Goal: Information Seeking & Learning: Find specific fact

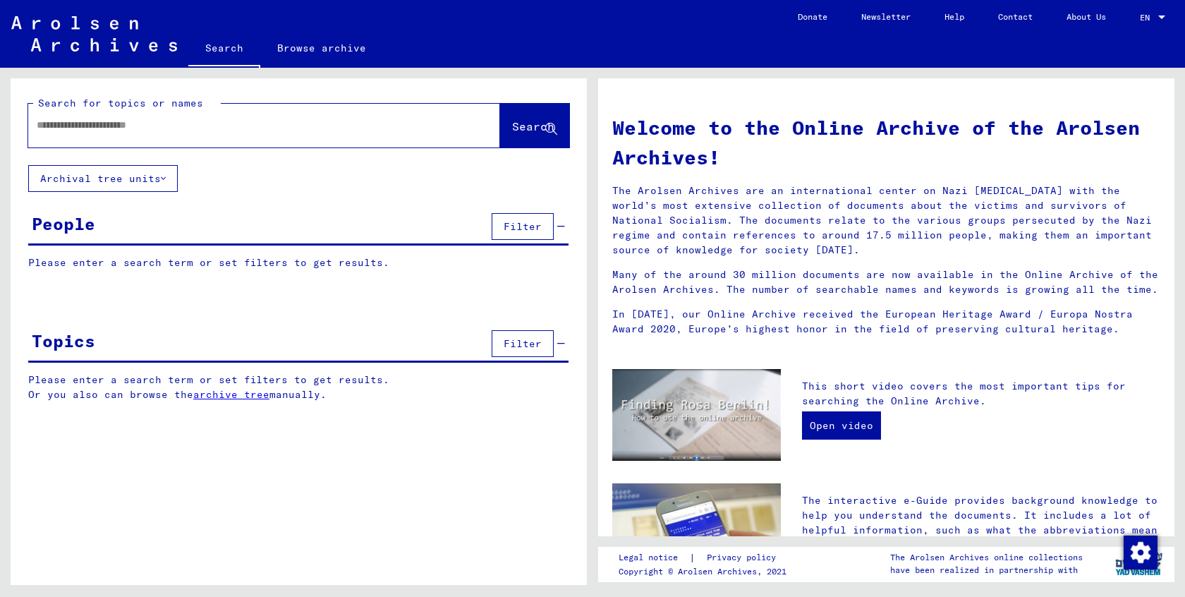
click at [275, 135] on div at bounding box center [242, 125] width 429 height 32
click at [276, 128] on input "text" at bounding box center [247, 125] width 421 height 15
type input "**********"
click at [535, 122] on span "Search" at bounding box center [533, 126] width 42 height 14
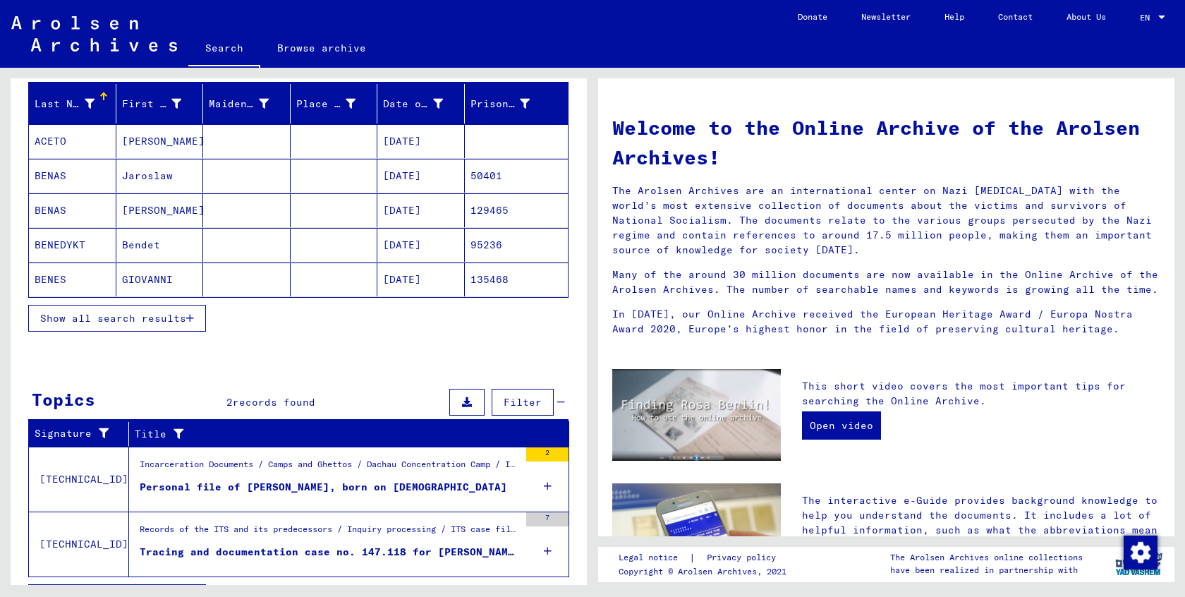
scroll to position [164, 0]
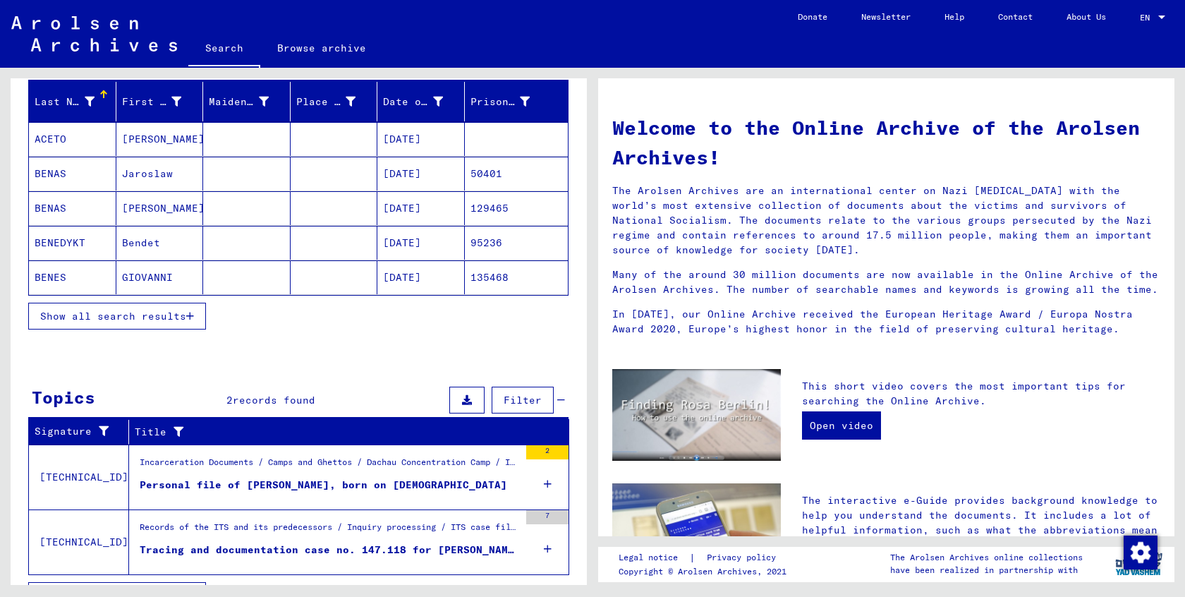
click at [417, 271] on mat-cell "[DATE]" at bounding box center [420, 277] width 87 height 34
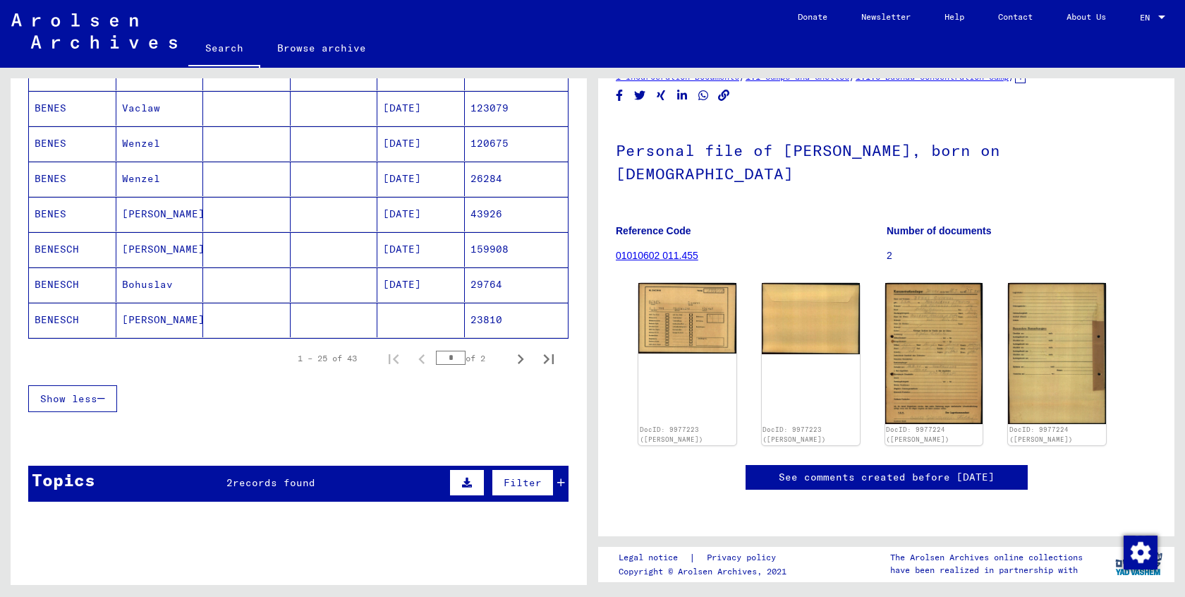
scroll to position [829, 0]
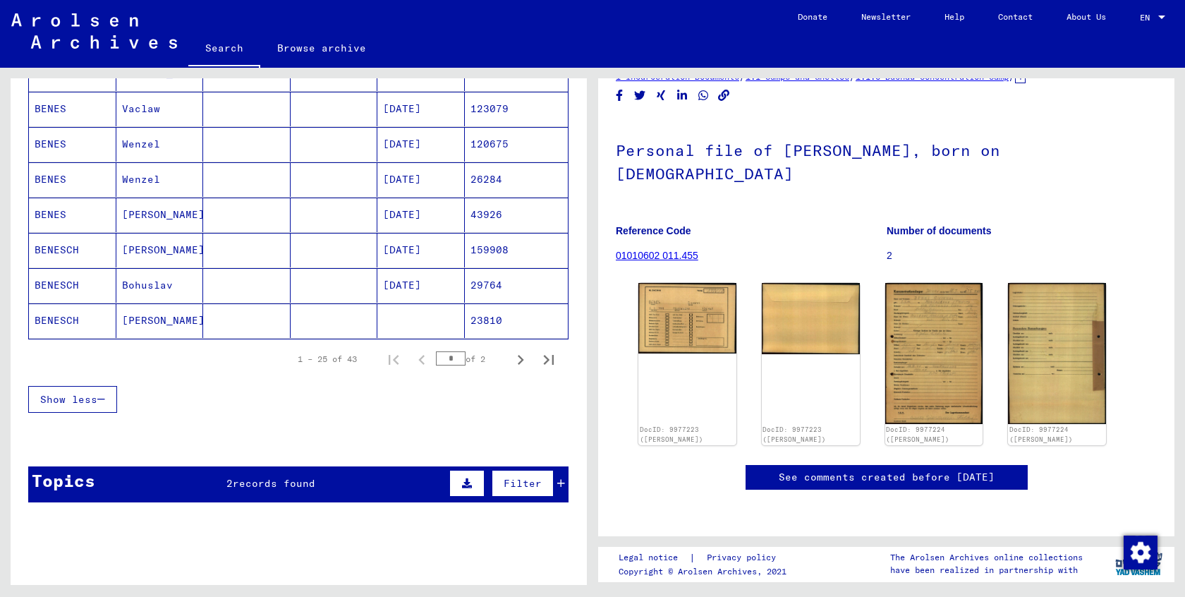
click at [532, 489] on button "Filter" at bounding box center [523, 483] width 62 height 27
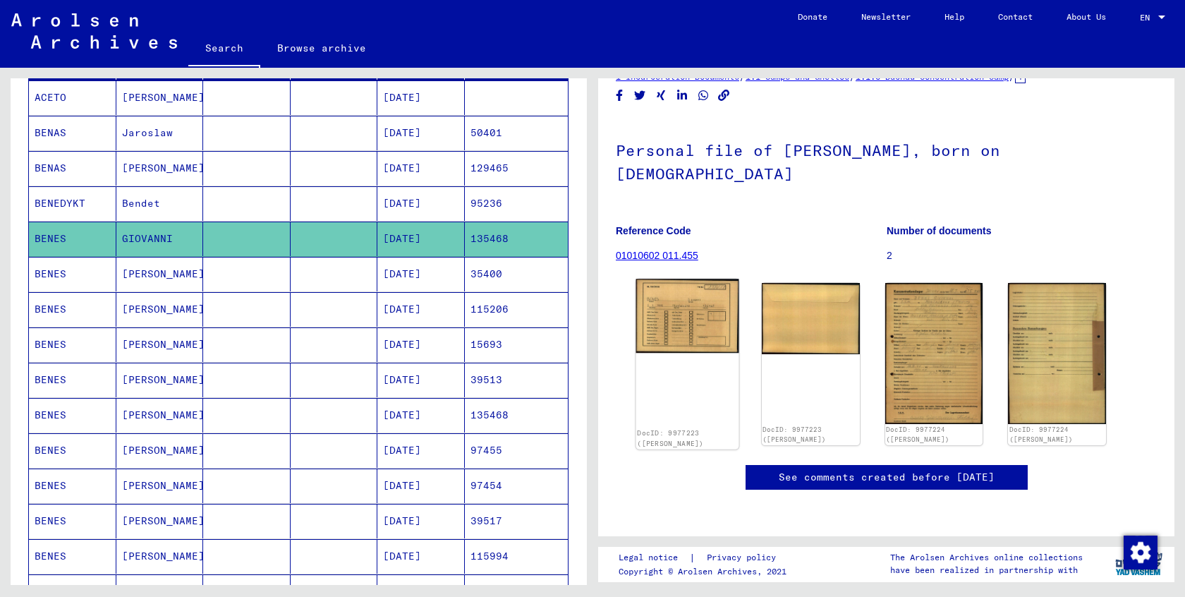
scroll to position [0, 0]
click at [490, 248] on mat-cell "135468" at bounding box center [517, 238] width 104 height 35
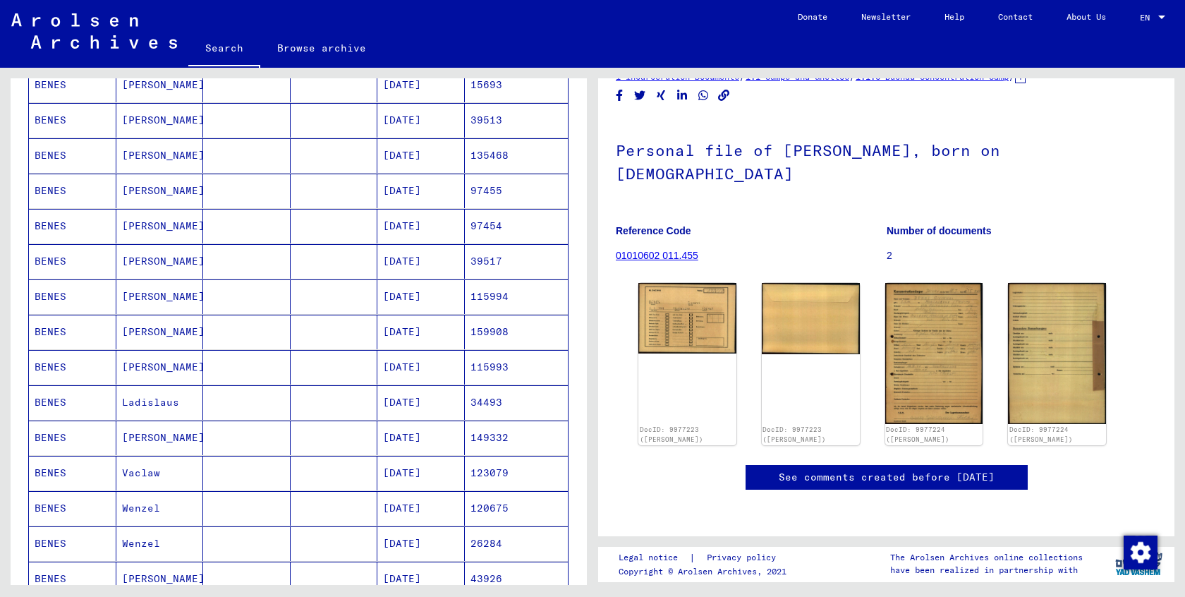
scroll to position [849, 0]
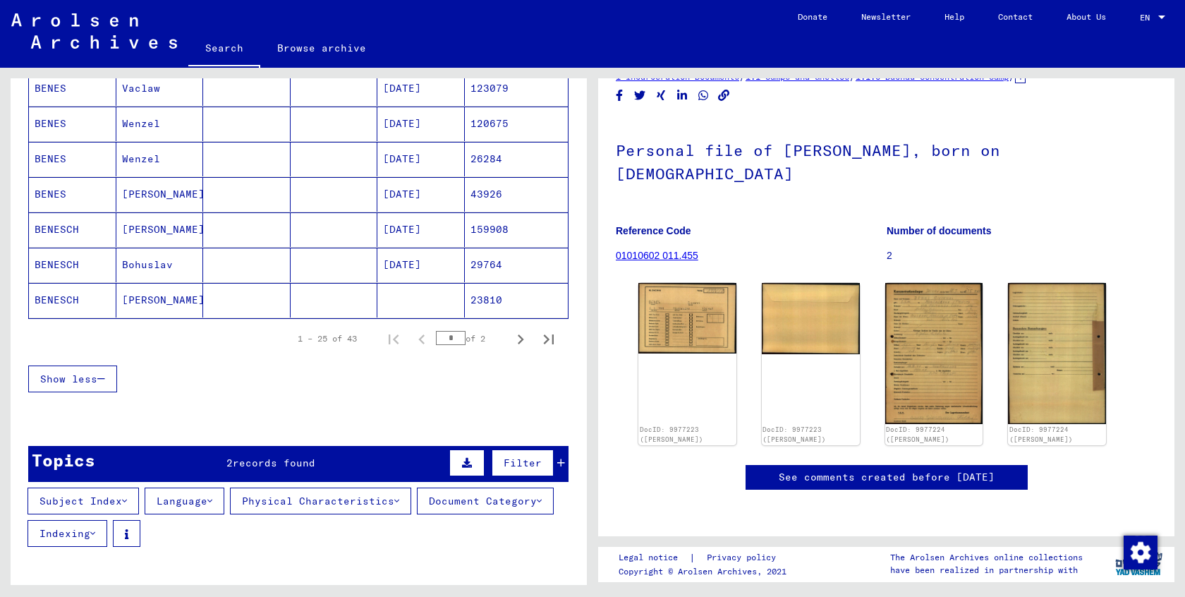
click at [180, 465] on div "Topics 2 records found Filter" at bounding box center [298, 464] width 540 height 36
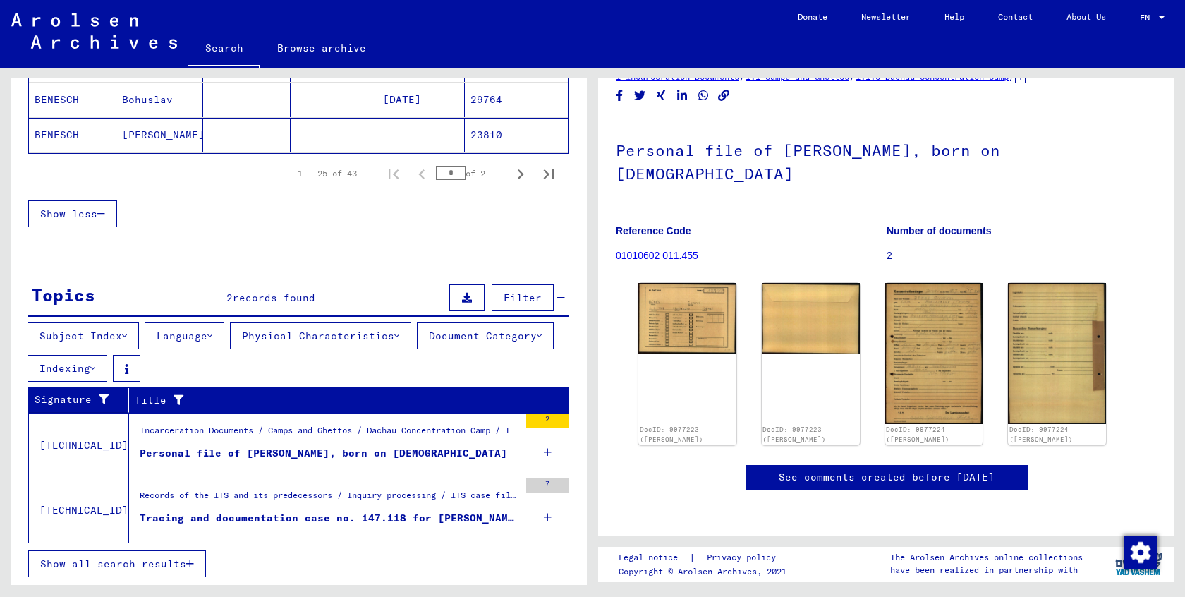
scroll to position [1014, 0]
click at [224, 450] on div "Personal file of [PERSON_NAME], born on [DEMOGRAPHIC_DATA]" at bounding box center [323, 453] width 367 height 15
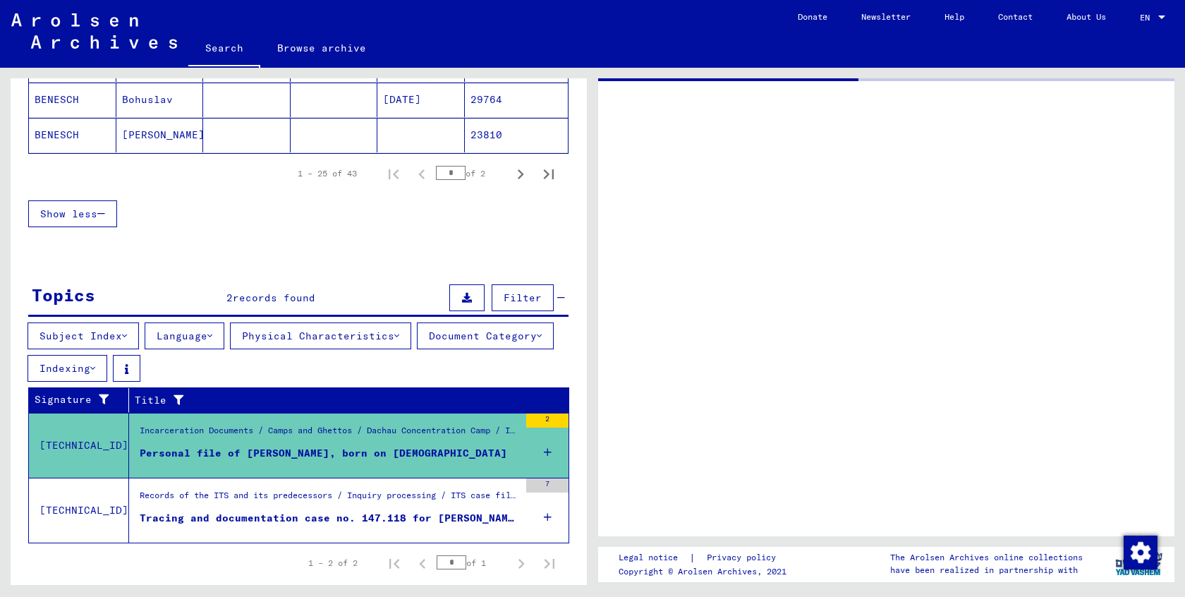
scroll to position [653, 0]
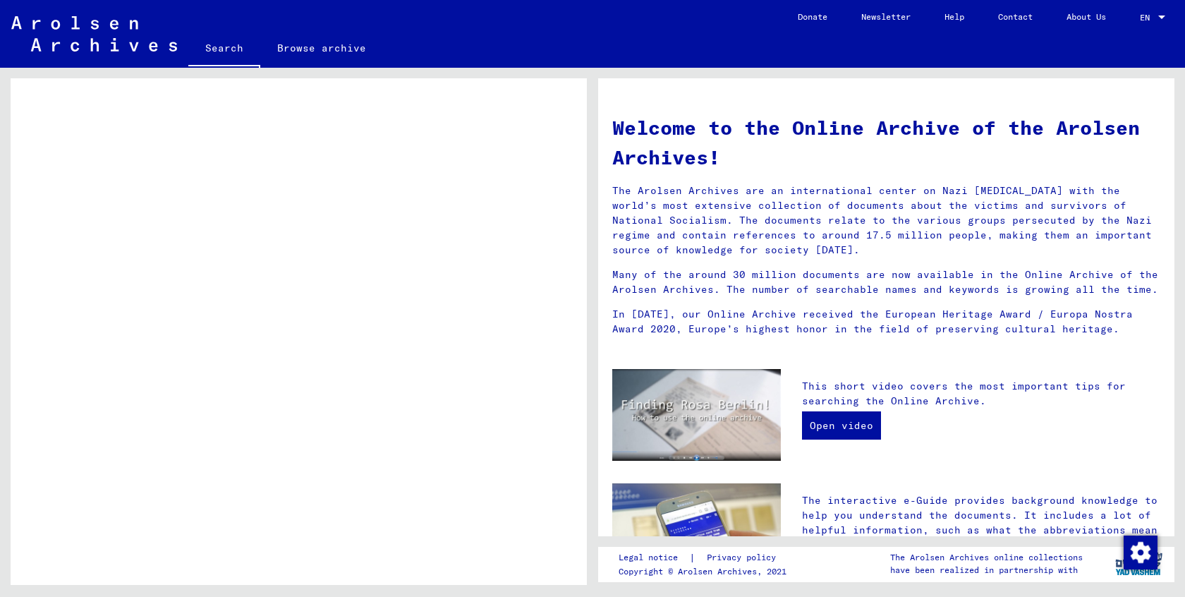
scroll to position [635, 0]
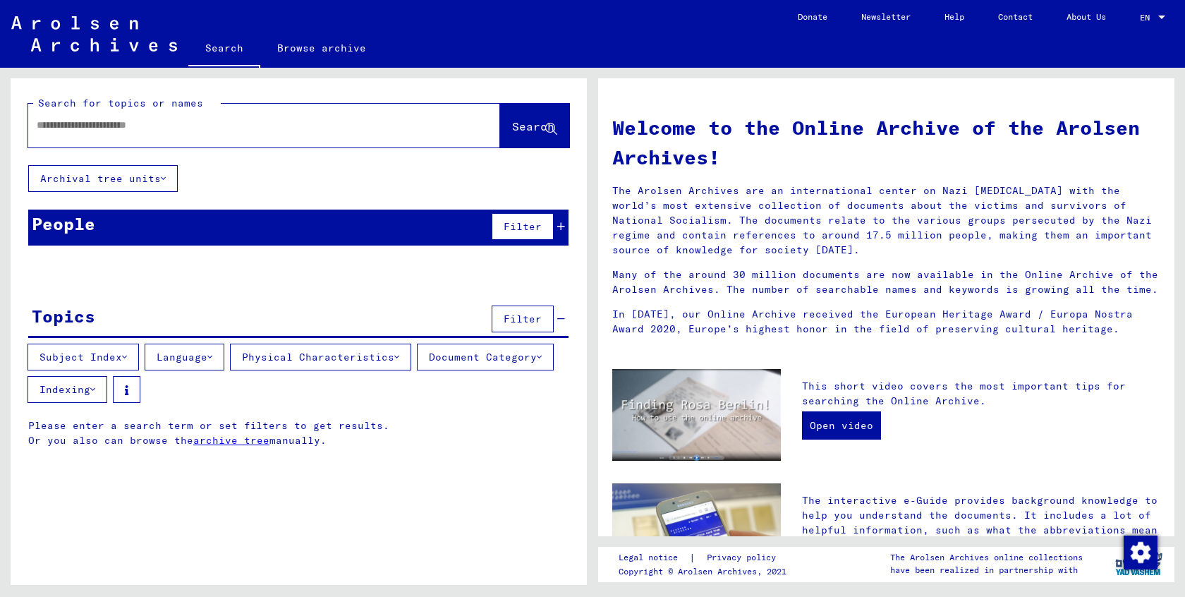
click at [523, 330] on button "Filter" at bounding box center [523, 318] width 62 height 27
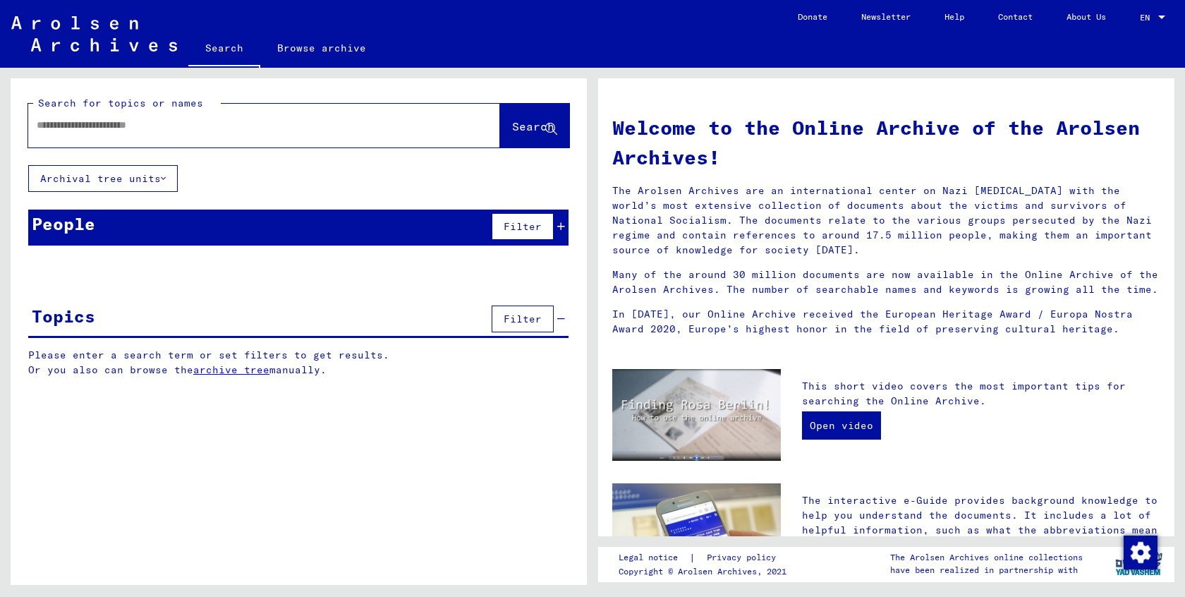
click at [139, 129] on input "text" at bounding box center [247, 125] width 421 height 15
type input "**********"
click at [512, 127] on span "Search" at bounding box center [533, 126] width 42 height 14
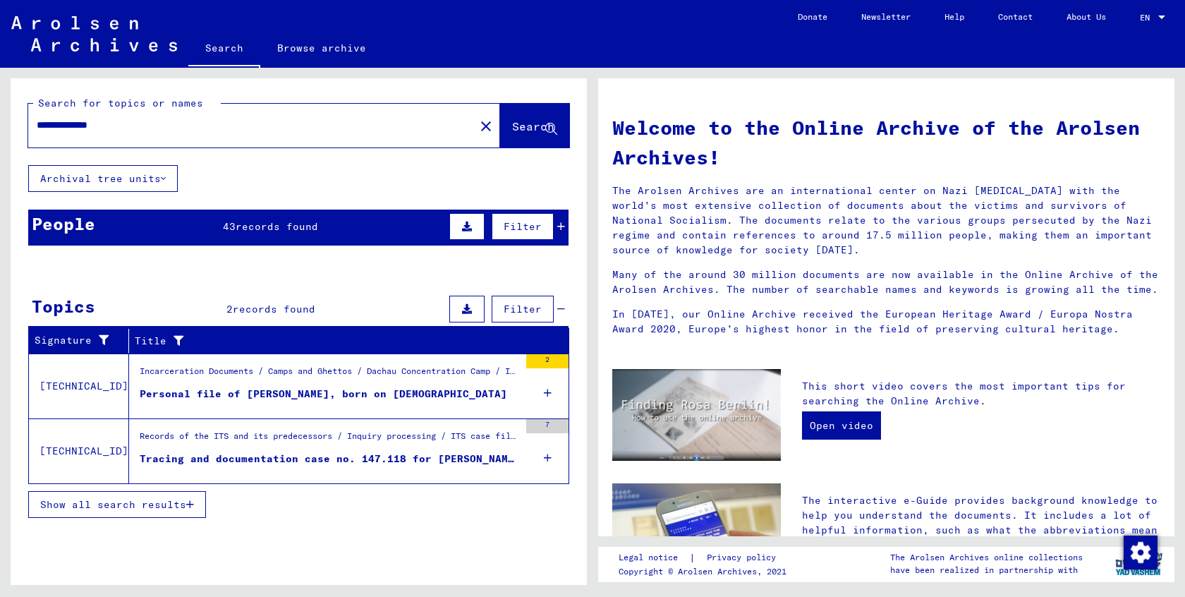
click at [188, 508] on icon "button" at bounding box center [190, 504] width 8 height 10
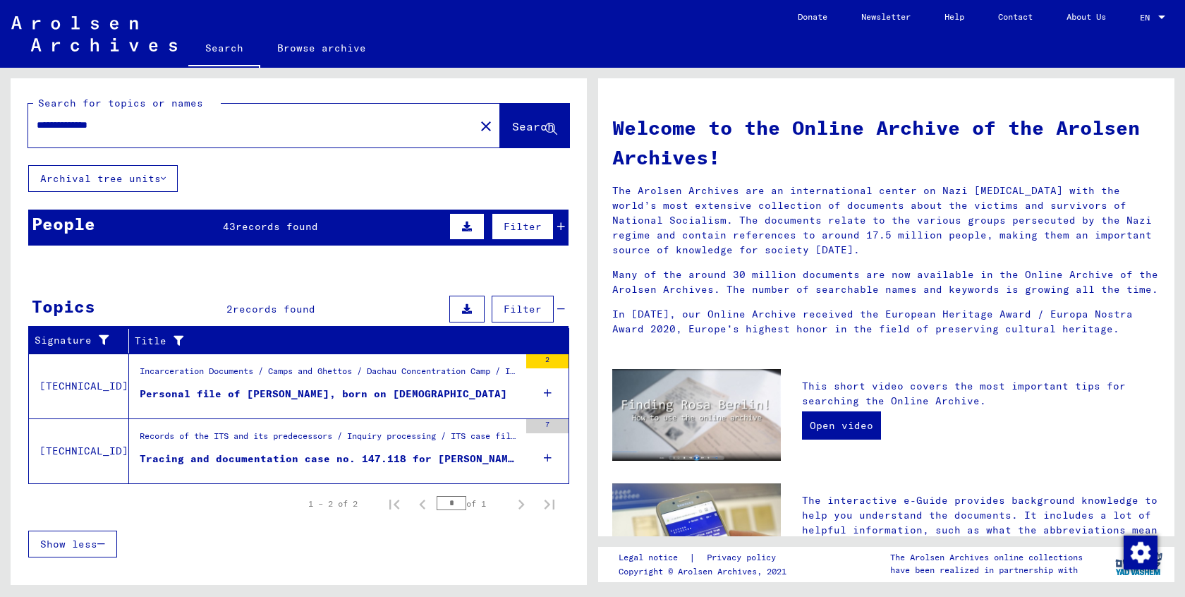
click at [215, 458] on div "Tracing and documentation case no. 147.118 for [PERSON_NAME] born [DEMOGRAPHIC_…" at bounding box center [329, 458] width 379 height 15
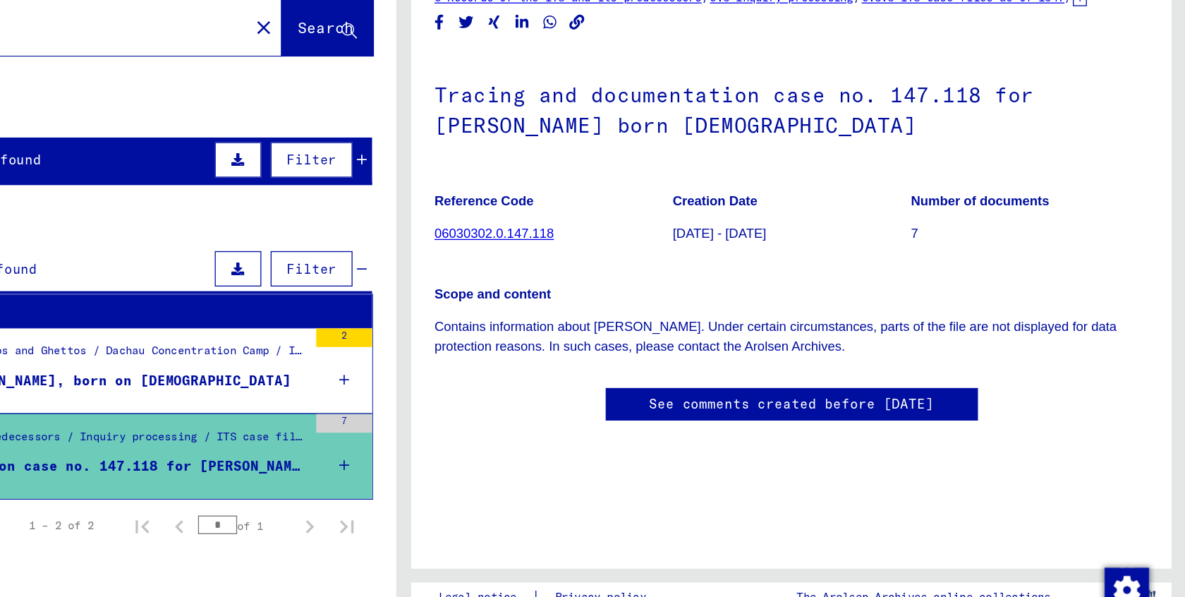
click at [779, 404] on link "See comments created before [DATE]" at bounding box center [887, 411] width 216 height 15
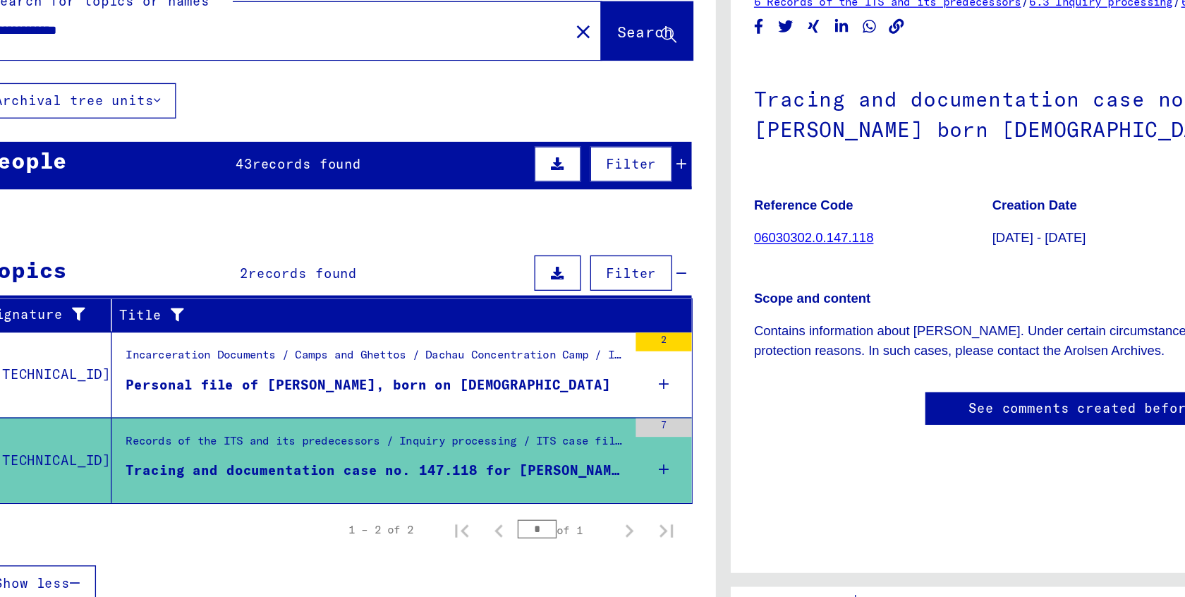
click at [616, 276] on link "06030302.0.147.118" at bounding box center [661, 281] width 90 height 11
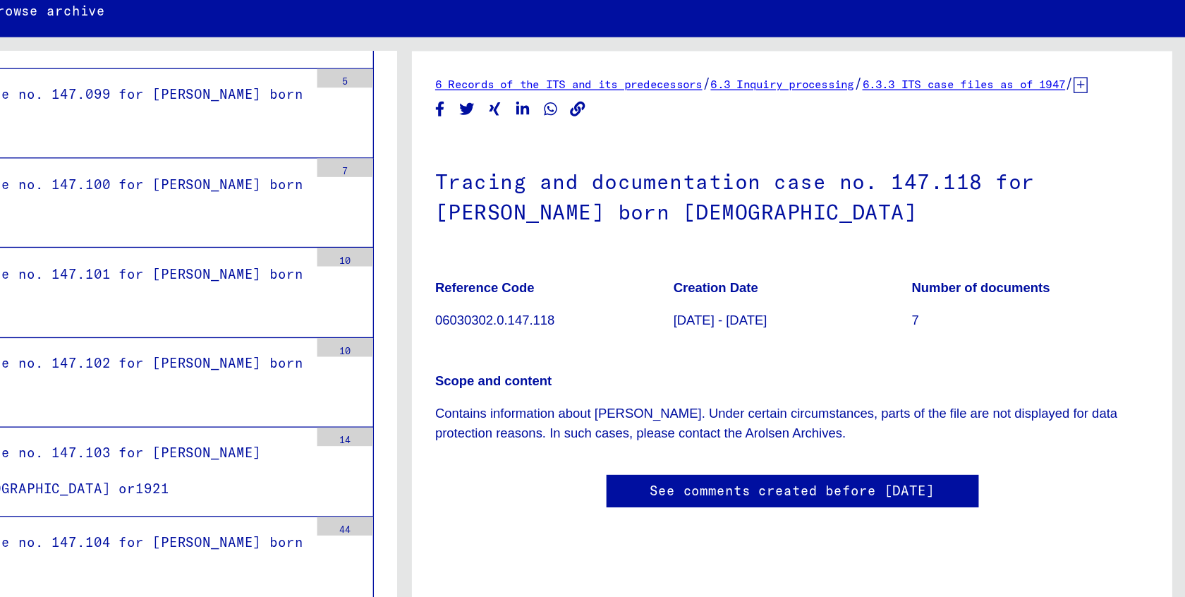
scroll to position [154, 0]
click at [779, 404] on link "See comments created before [DATE]" at bounding box center [887, 411] width 216 height 15
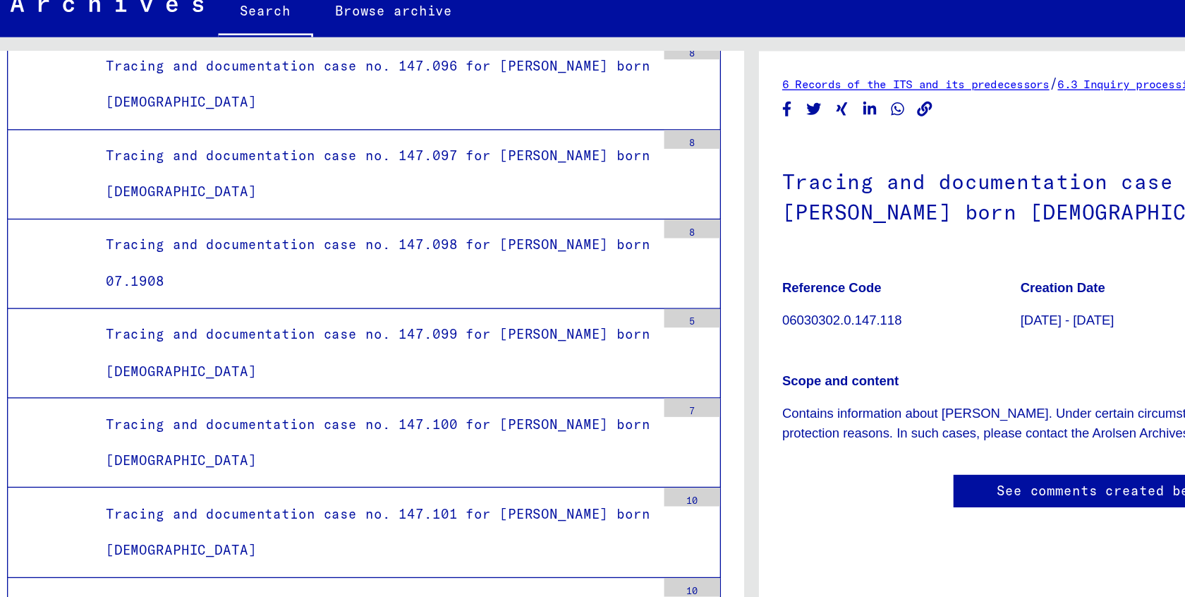
scroll to position [23960, 0]
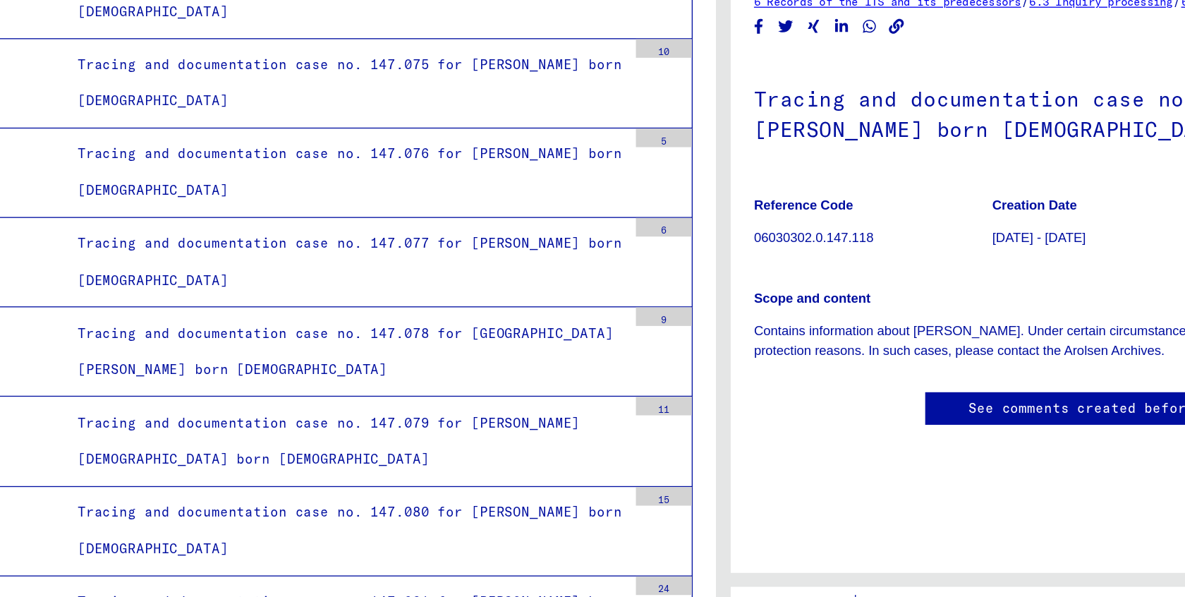
scroll to position [22261, 0]
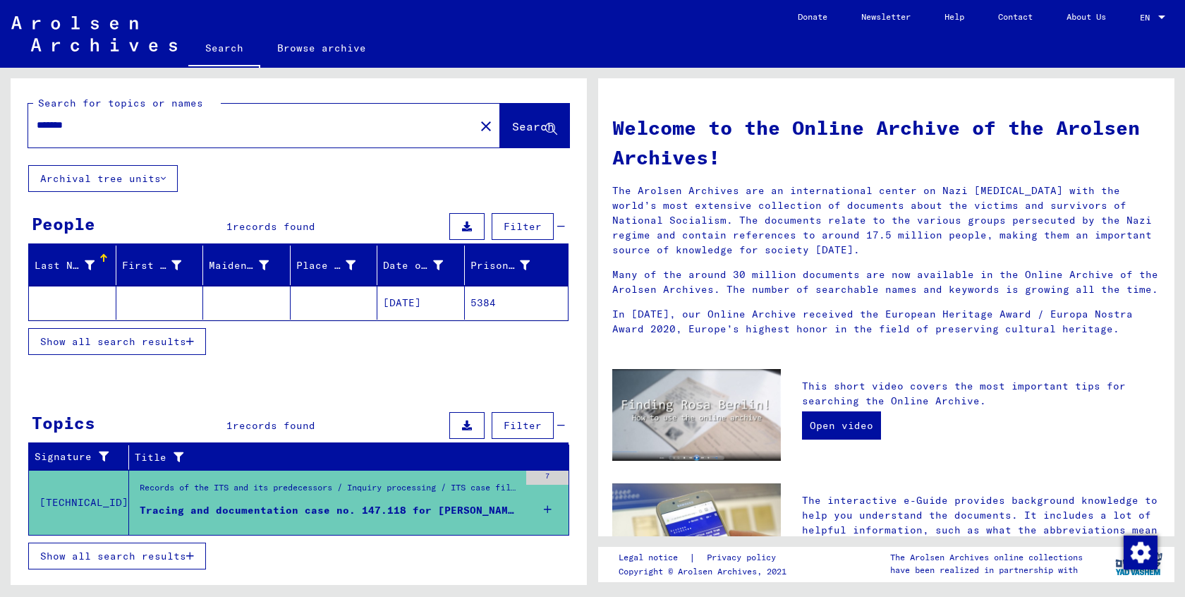
drag, startPoint x: 98, startPoint y: 124, endPoint x: 19, endPoint y: 132, distance: 79.4
click at [19, 132] on div "Search for topics or names ******* close Search" at bounding box center [299, 121] width 576 height 87
drag, startPoint x: 87, startPoint y: 123, endPoint x: 0, endPoint y: 123, distance: 86.7
click at [0, 123] on div "Search for topics or names ******* close Search Archival tree units People 1 re…" at bounding box center [296, 326] width 592 height 517
type input "******"
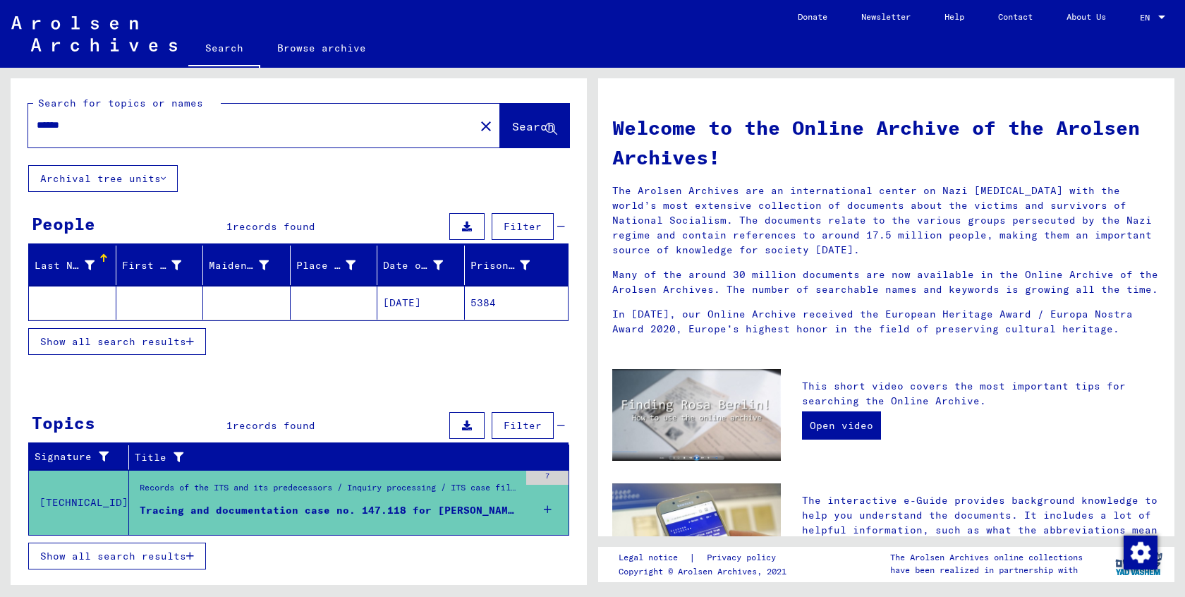
drag, startPoint x: 133, startPoint y: 132, endPoint x: 0, endPoint y: 130, distance: 132.6
click at [0, 130] on div "Search for topics or names ****** close Search Archival tree units People 1 rec…" at bounding box center [296, 326] width 592 height 517
type input "********"
click at [512, 122] on span "Search" at bounding box center [533, 126] width 42 height 14
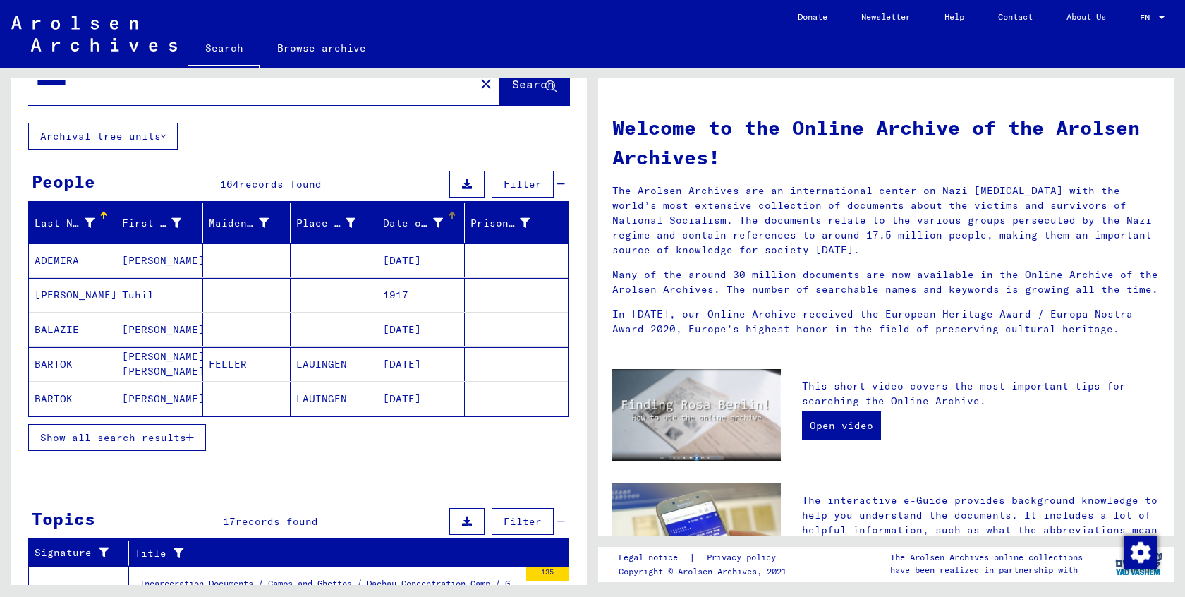
scroll to position [90, 0]
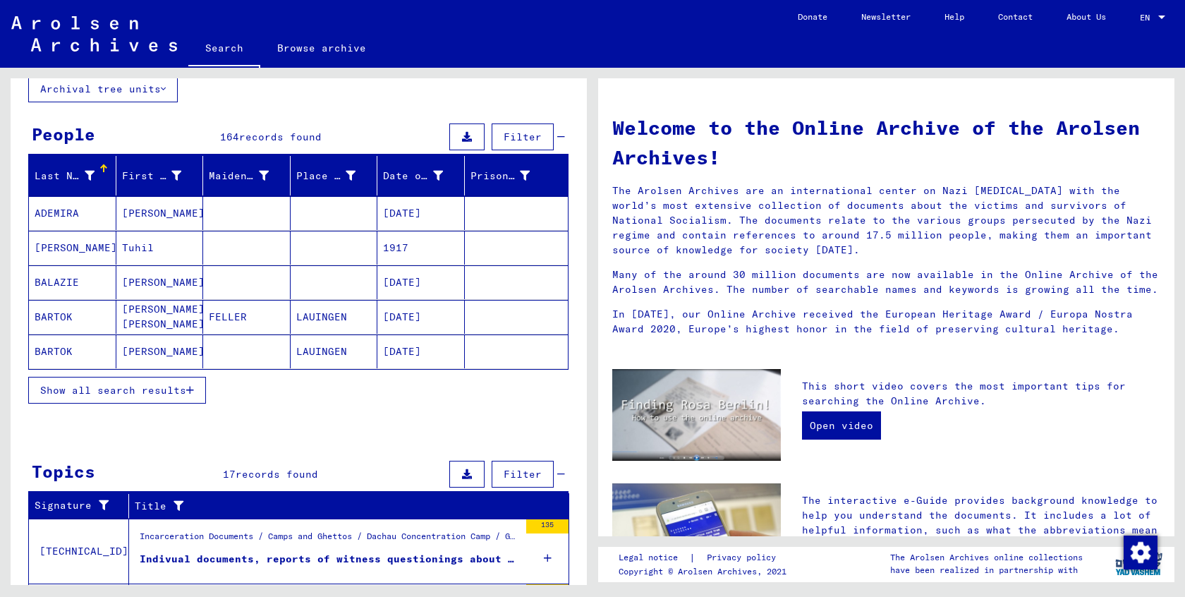
click at [188, 389] on icon "button" at bounding box center [190, 390] width 8 height 10
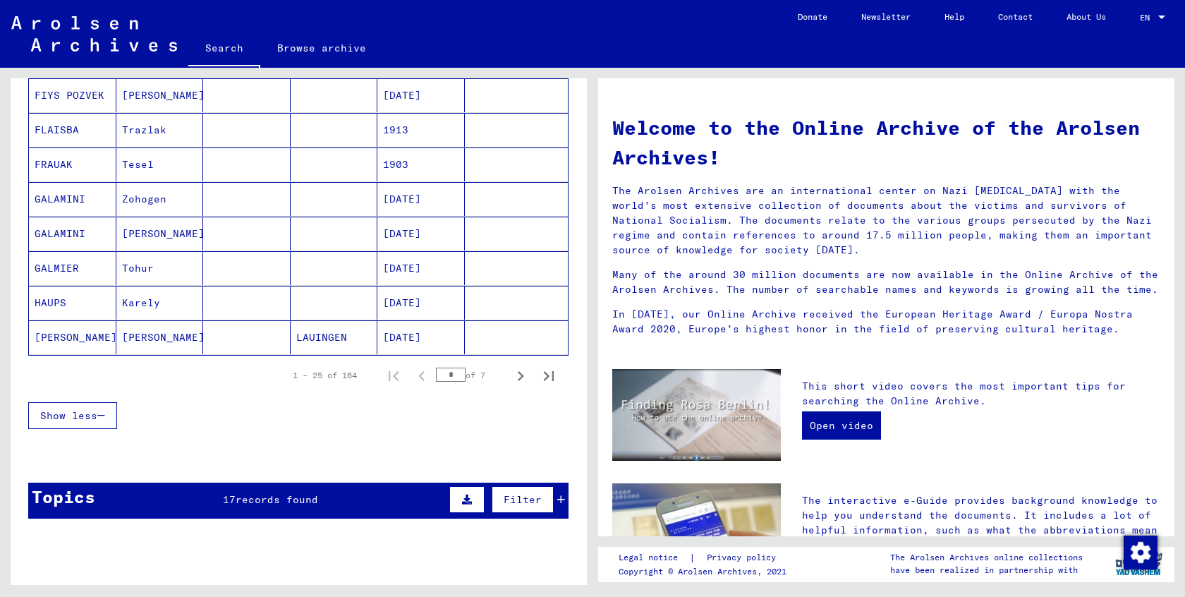
scroll to position [764, 0]
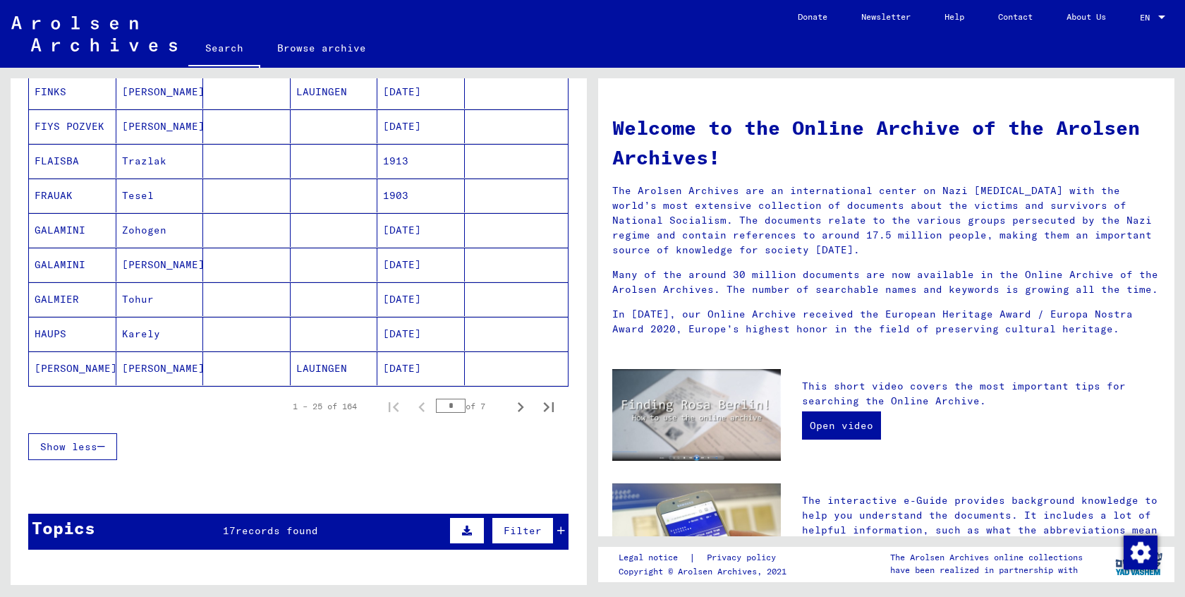
click at [299, 526] on span "records found" at bounding box center [277, 530] width 83 height 13
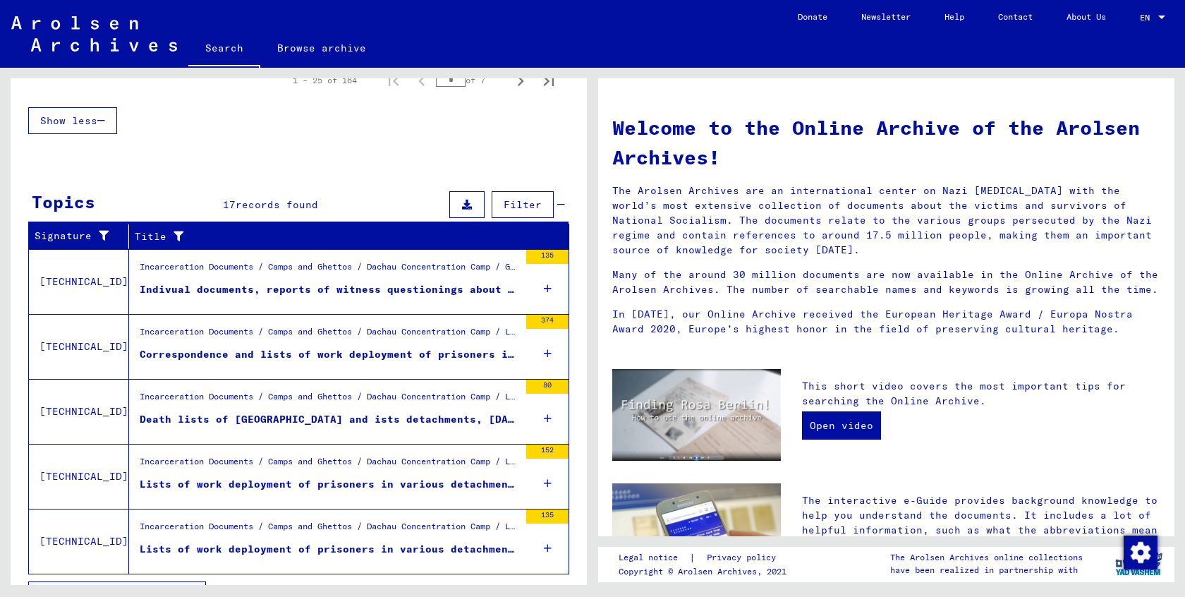
scroll to position [0, 0]
click at [521, 267] on td "Incarceration Documents / Camps and Ghettos / Dachau Concentration Camp / Gener…" at bounding box center [348, 281] width 439 height 65
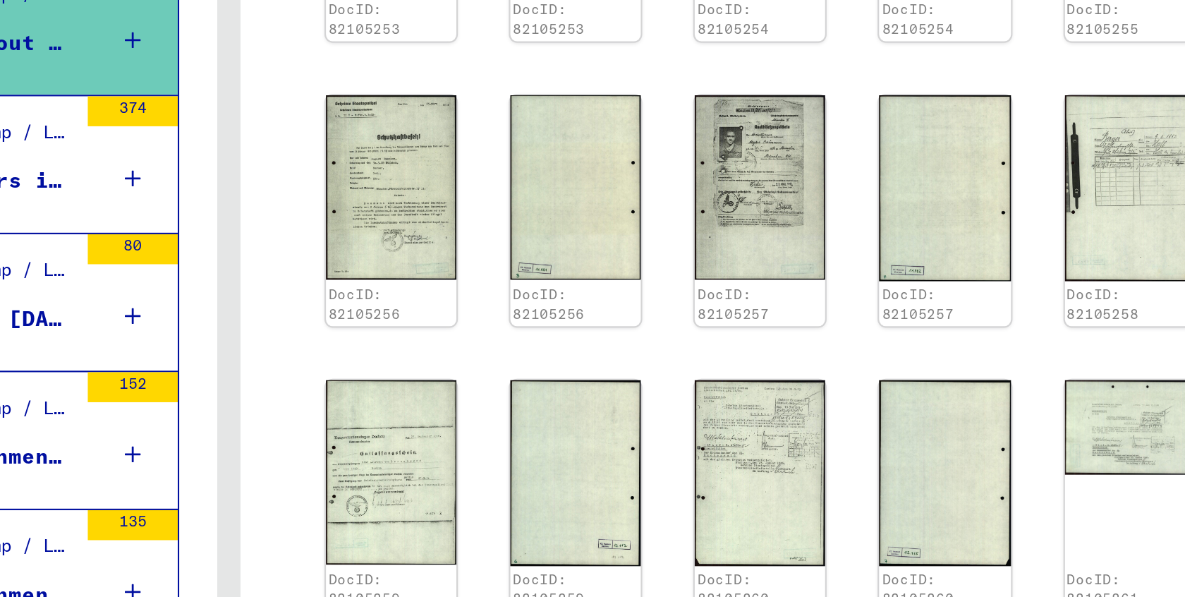
scroll to position [616, 0]
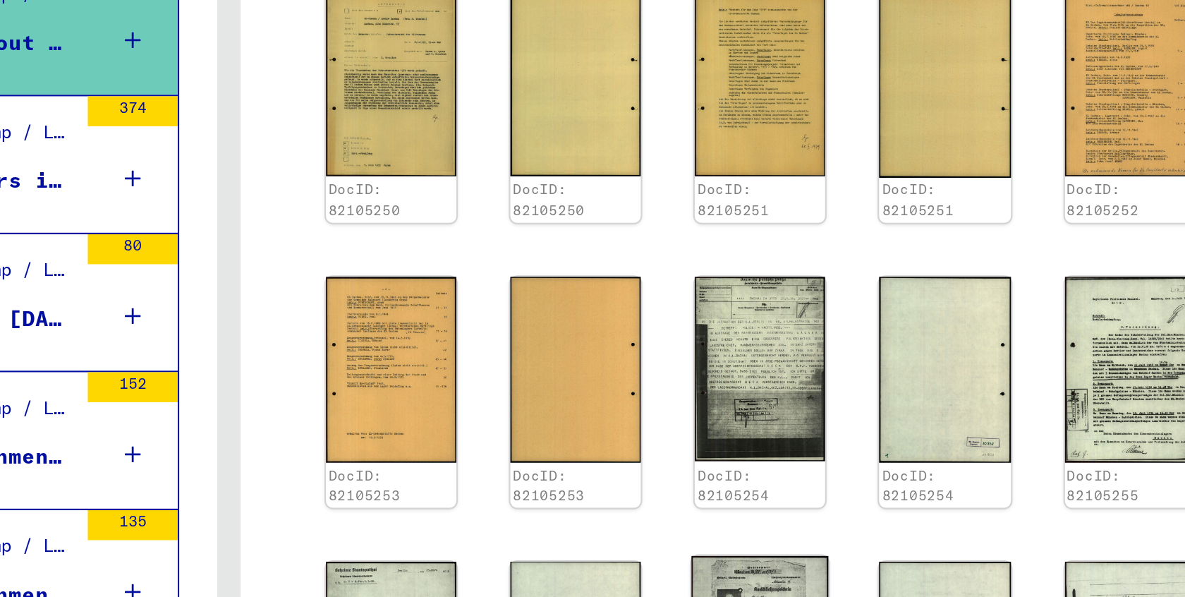
click at [810, 440] on img at bounding box center [842, 485] width 65 height 91
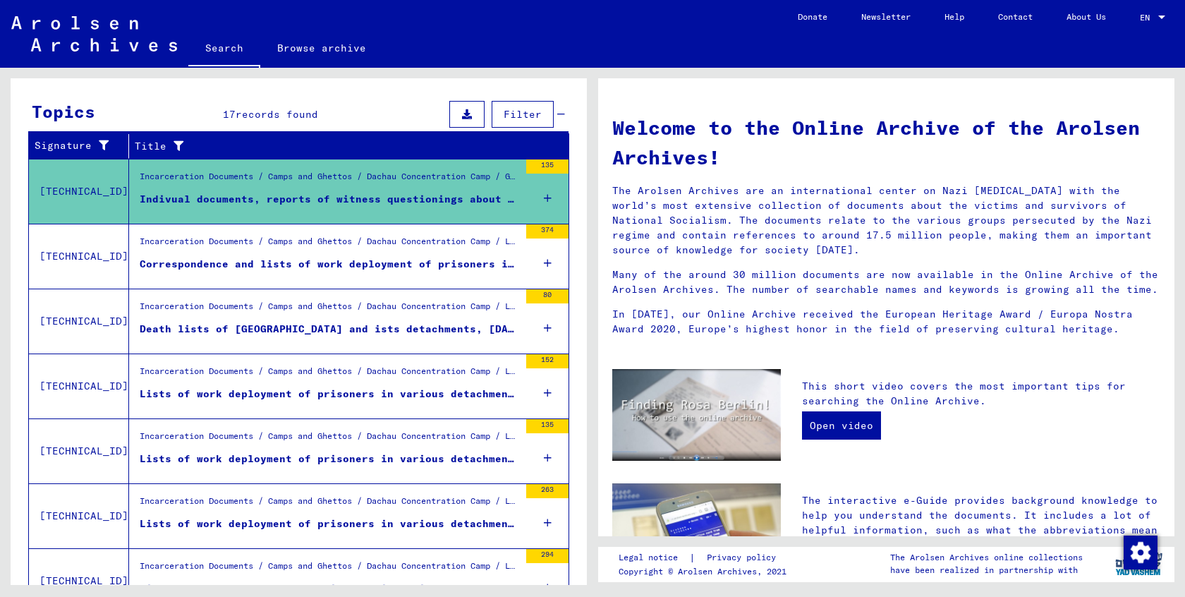
click at [541, 117] on span "Filter" at bounding box center [523, 114] width 38 height 13
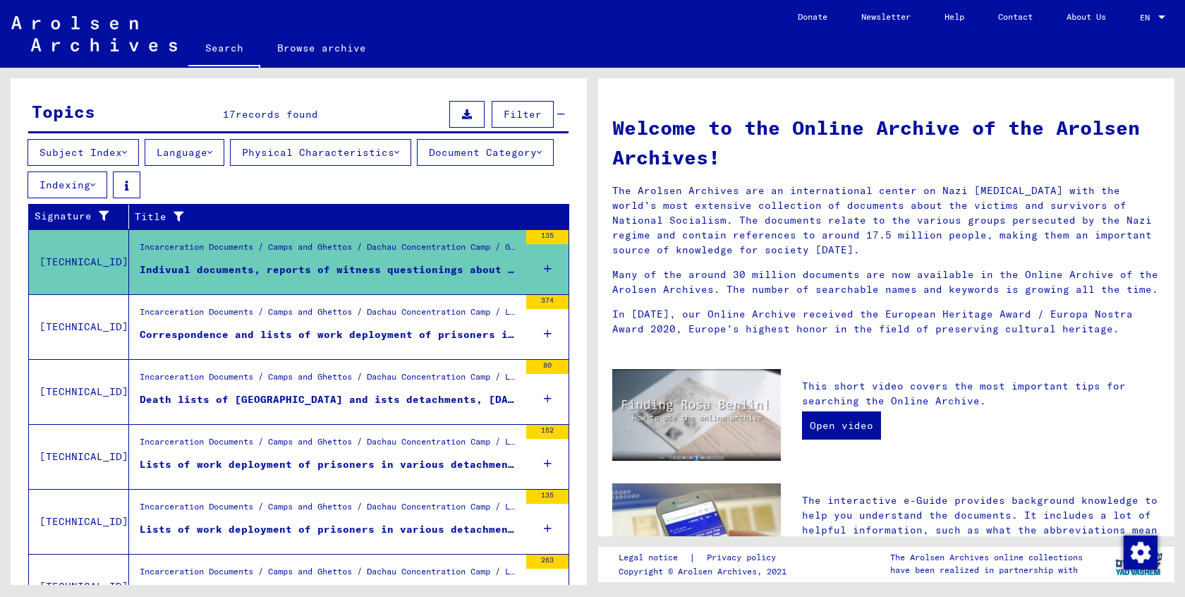
click at [127, 151] on icon at bounding box center [124, 152] width 5 height 10
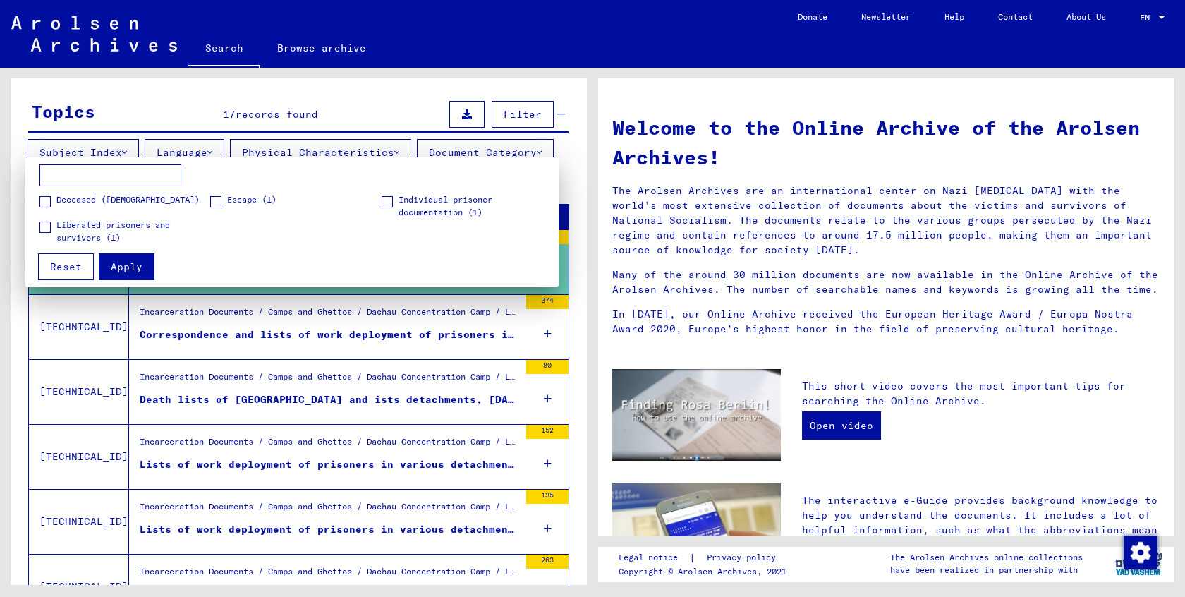
click at [117, 177] on input at bounding box center [110, 175] width 142 height 23
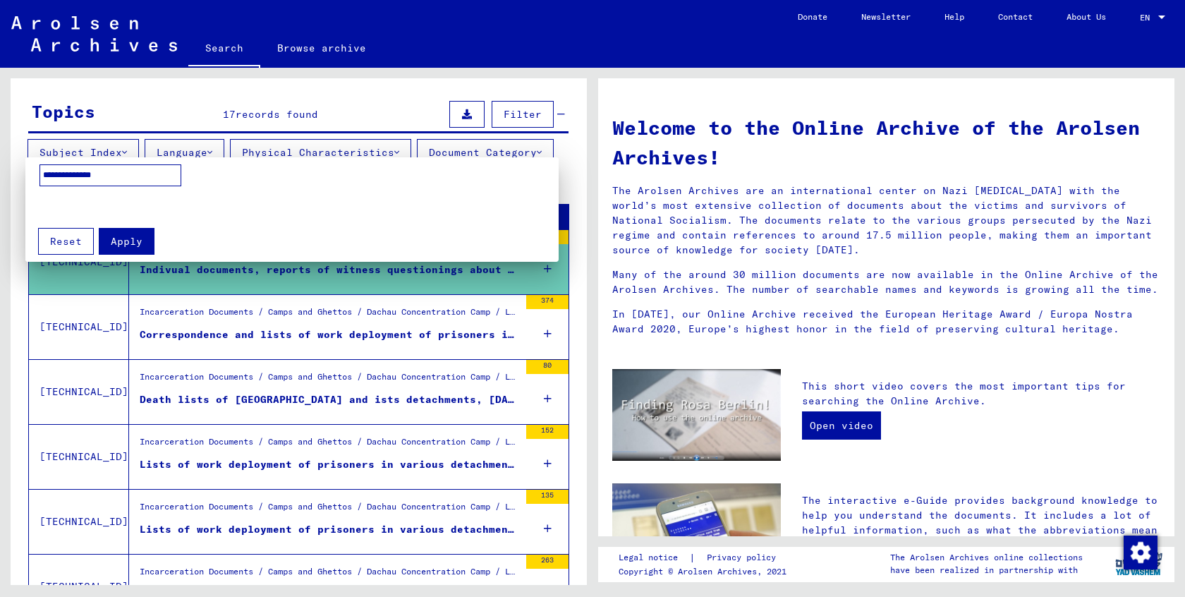
type input "**********"
click at [134, 237] on span "Apply" at bounding box center [127, 241] width 32 height 13
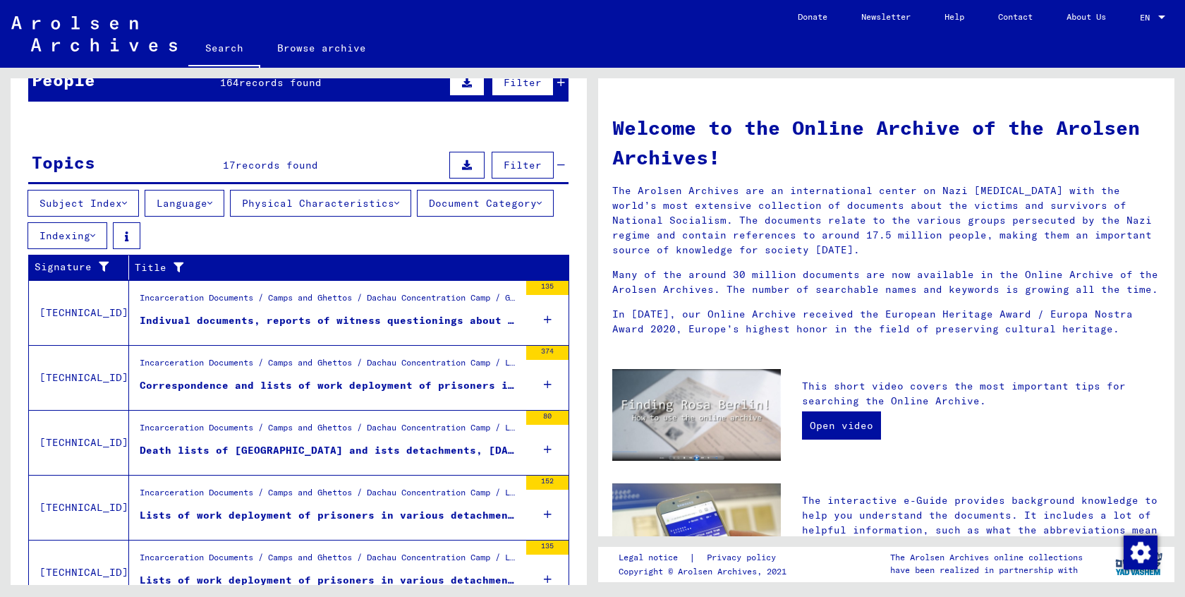
scroll to position [146, 0]
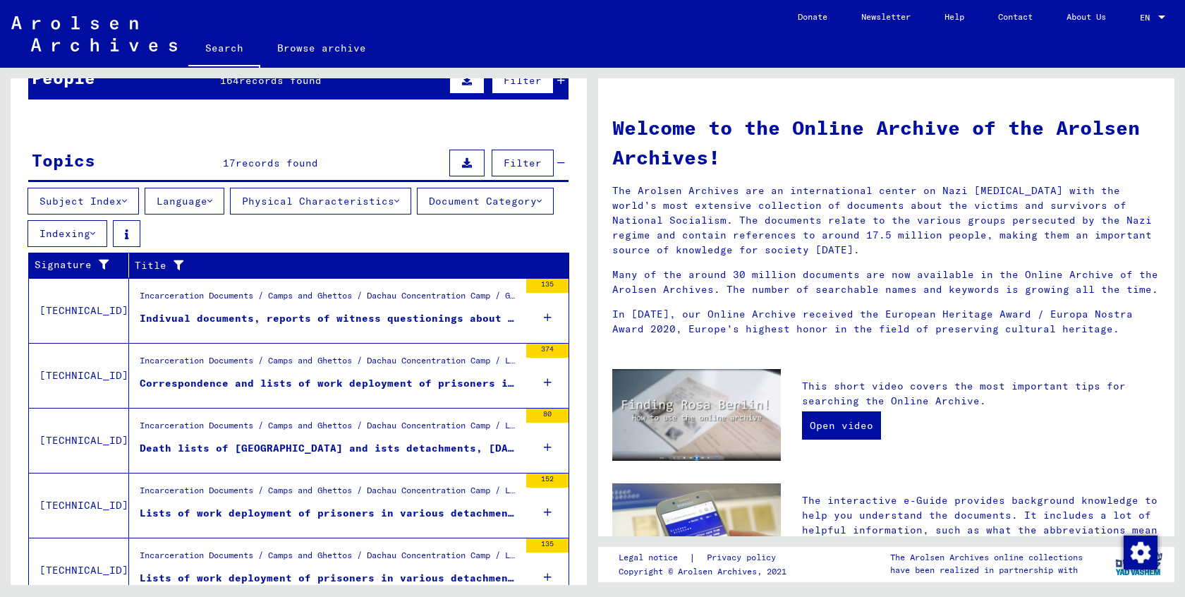
click at [95, 233] on icon at bounding box center [92, 233] width 5 height 10
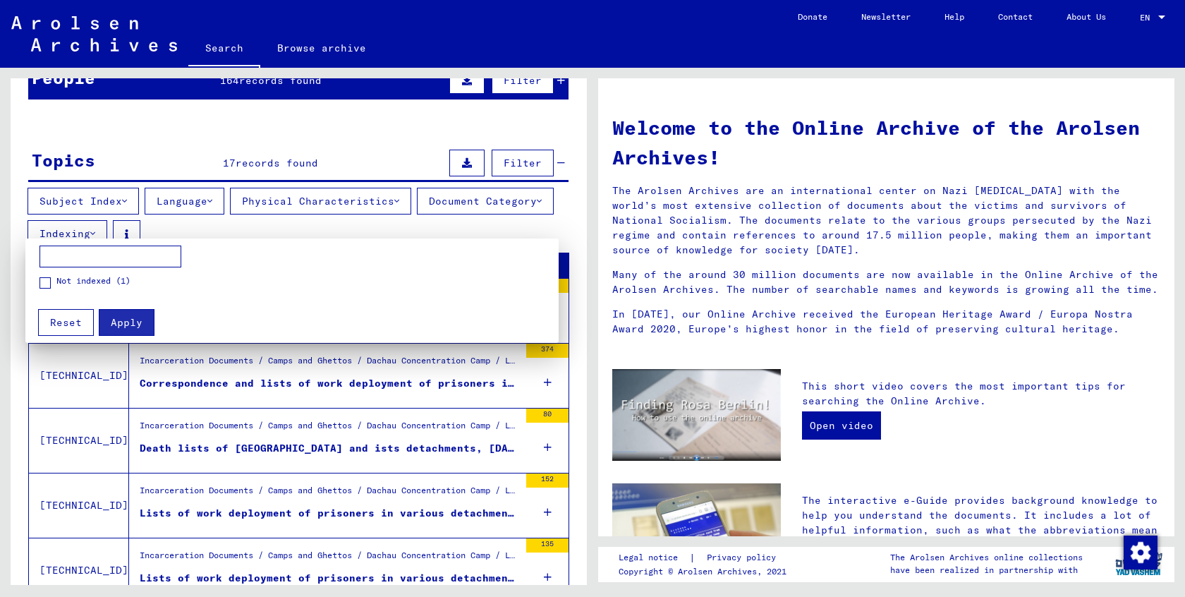
click at [95, 258] on input at bounding box center [110, 256] width 142 height 23
type input "**********"
click at [133, 324] on span "Apply" at bounding box center [127, 322] width 32 height 13
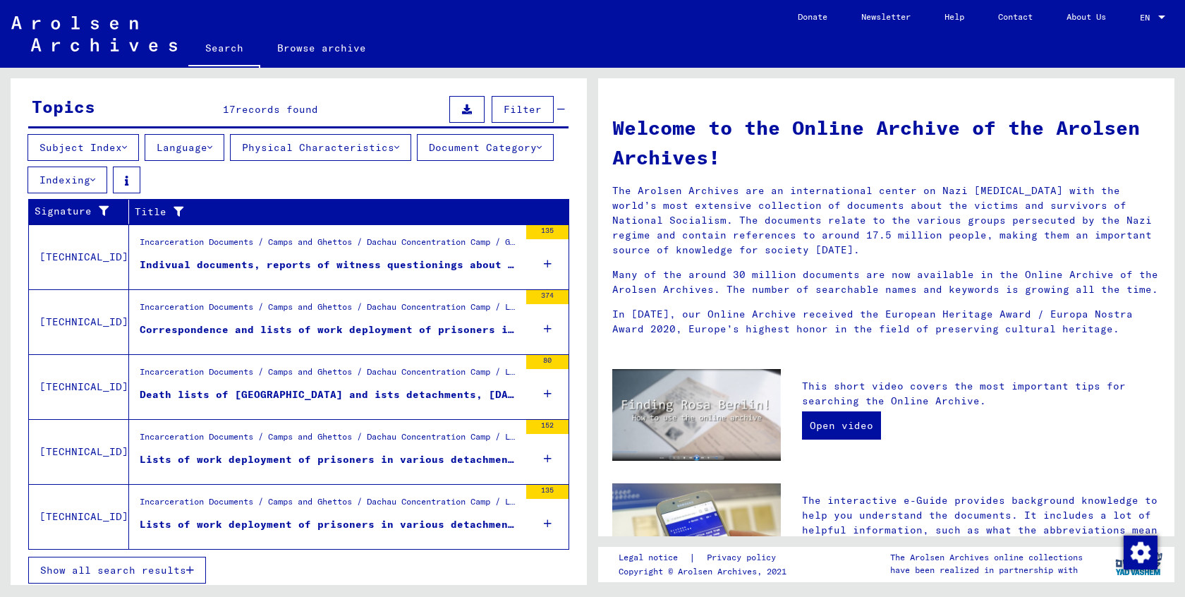
scroll to position [201, 0]
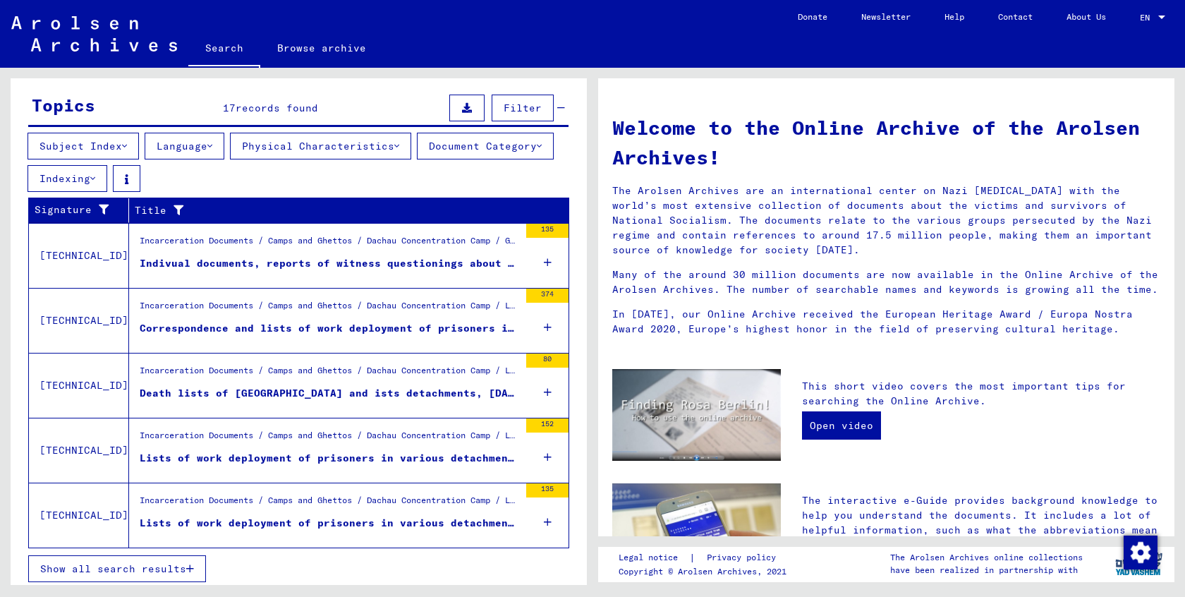
click at [173, 324] on div "Correspondence and lists of work deployment of prisoners in various detachments…" at bounding box center [329, 328] width 379 height 15
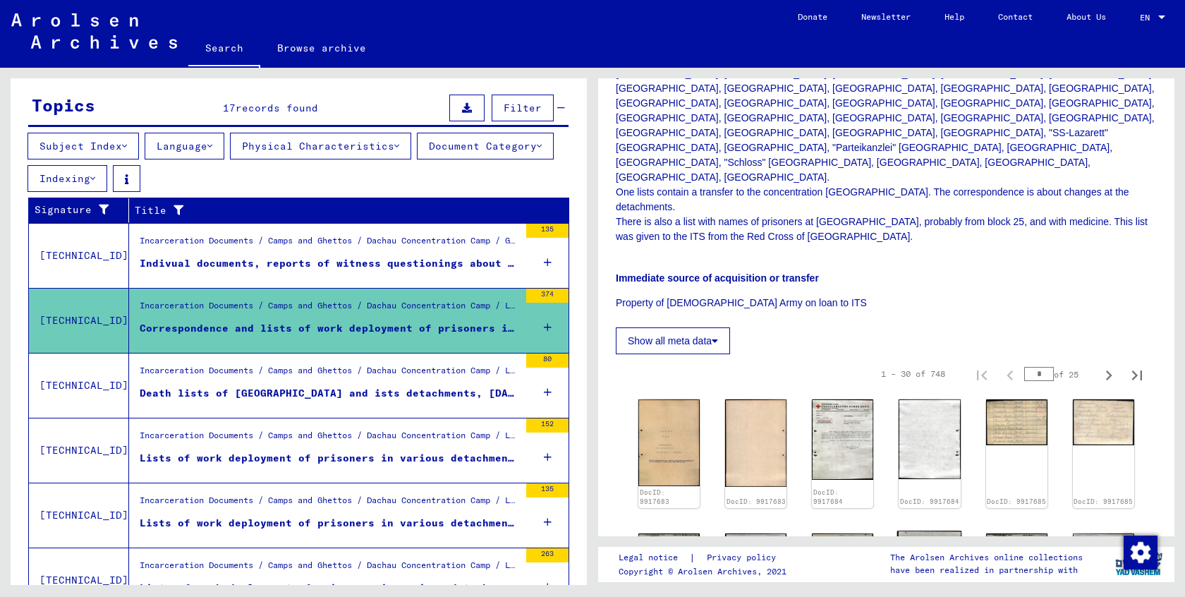
scroll to position [142, 0]
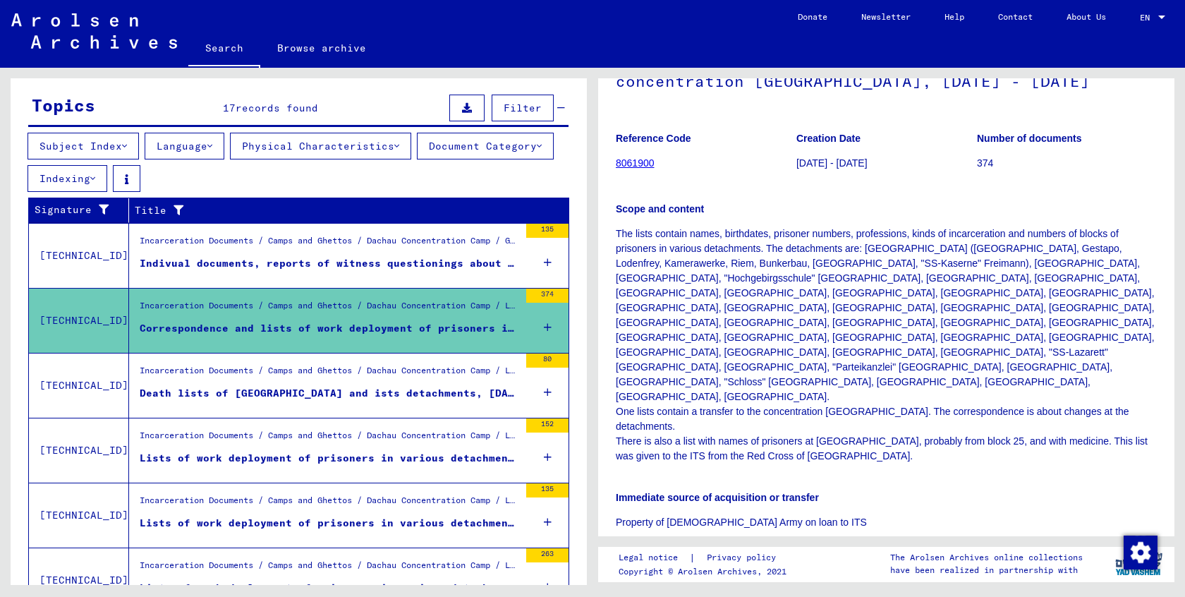
click at [948, 278] on p "The lists contain names, birthdates, prisoner numbers, professions, kinds of in…" at bounding box center [886, 344] width 541 height 237
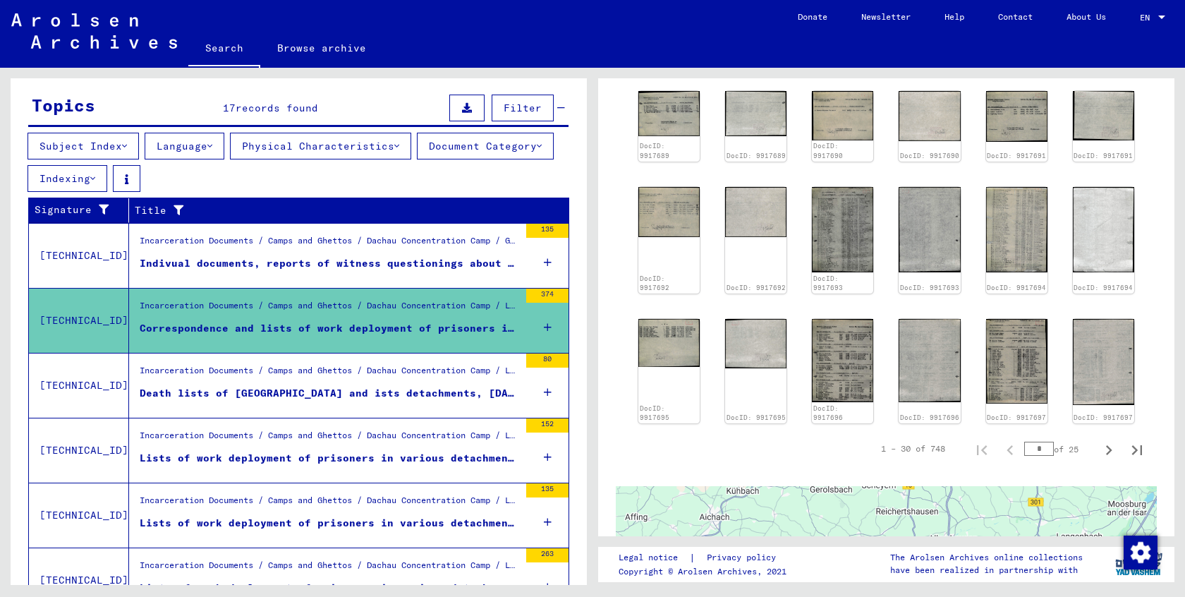
scroll to position [1007, 0]
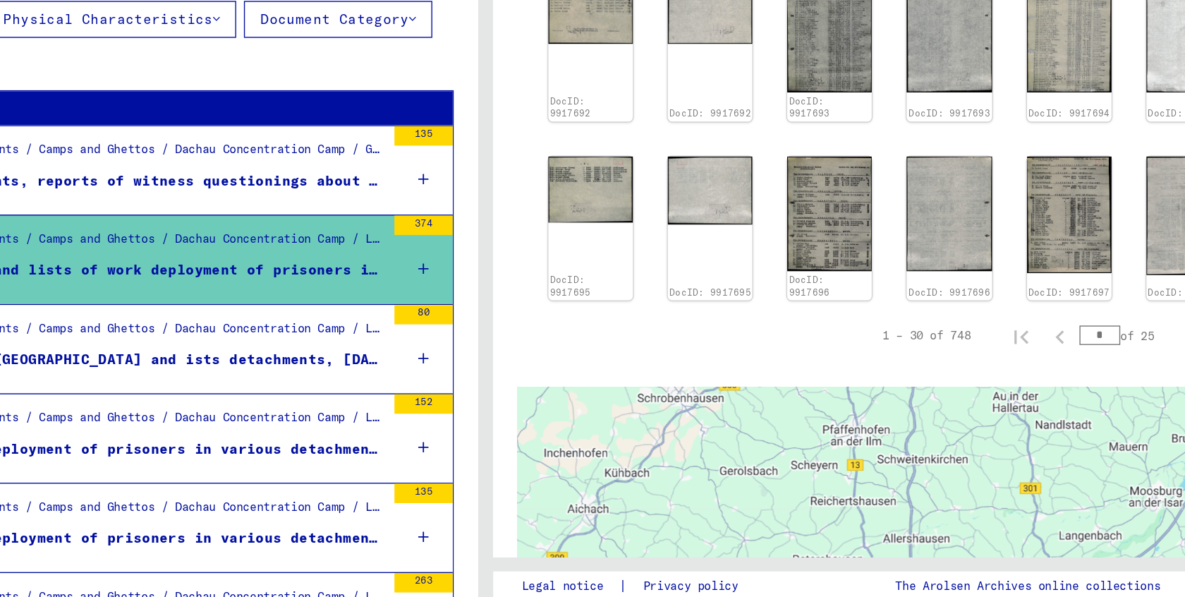
drag, startPoint x: 594, startPoint y: 282, endPoint x: 547, endPoint y: 336, distance: 72.0
click at [616, 413] on div at bounding box center [886, 589] width 541 height 353
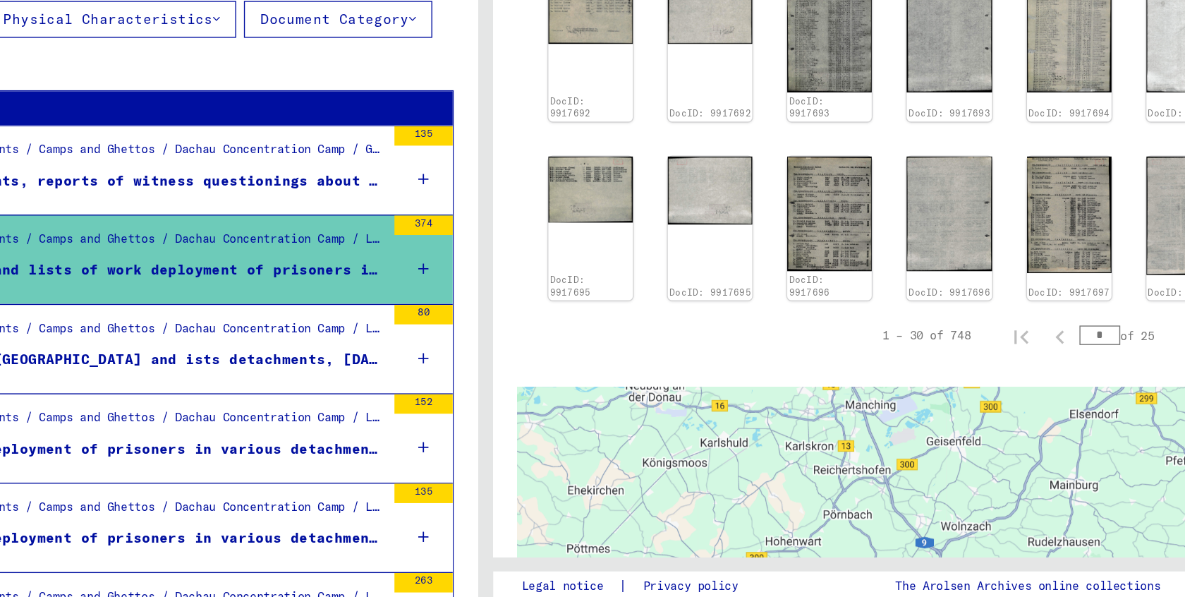
drag, startPoint x: 558, startPoint y: 288, endPoint x: 577, endPoint y: 417, distance: 131.1
click at [593, 417] on div "1 Incarceration Documents / 1.1 Camps and Ghettos / 1.1.6 Dachau Concentration …" at bounding box center [889, 326] width 592 height 517
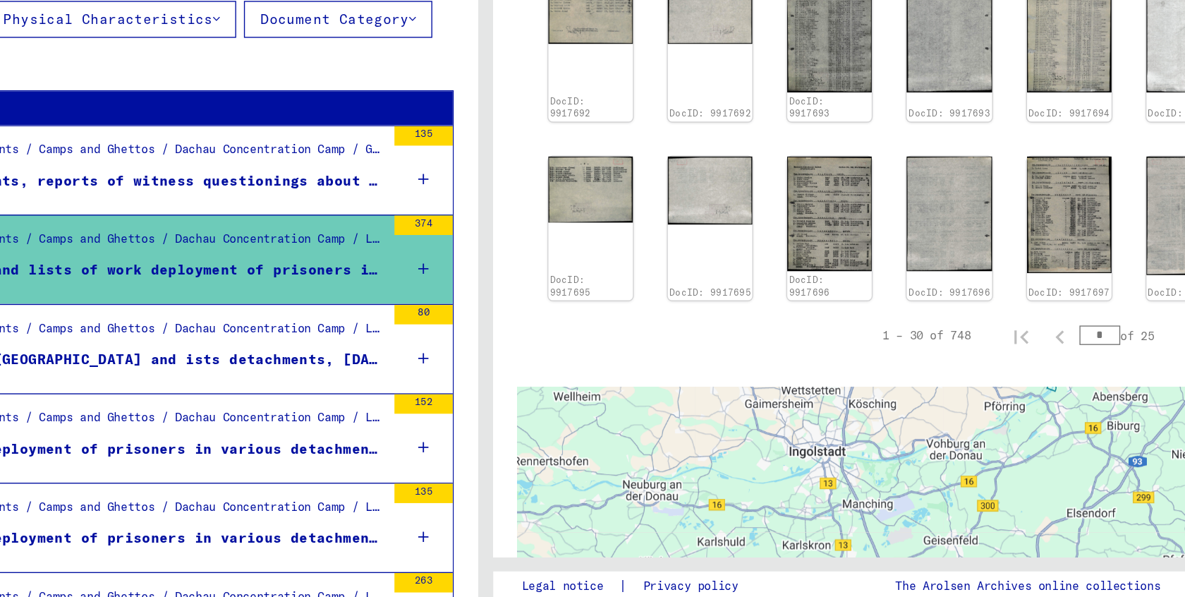
drag, startPoint x: 595, startPoint y: 269, endPoint x: 594, endPoint y: 342, distance: 72.6
click at [616, 413] on div at bounding box center [886, 589] width 541 height 353
click at [810, 243] on img at bounding box center [842, 286] width 65 height 87
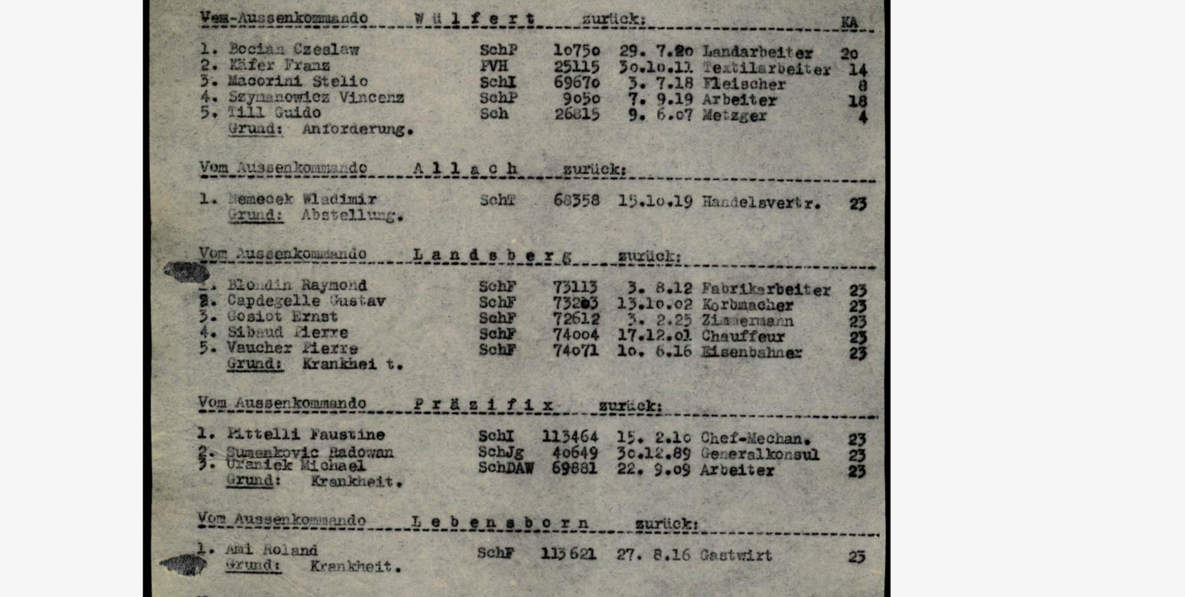
scroll to position [0, 0]
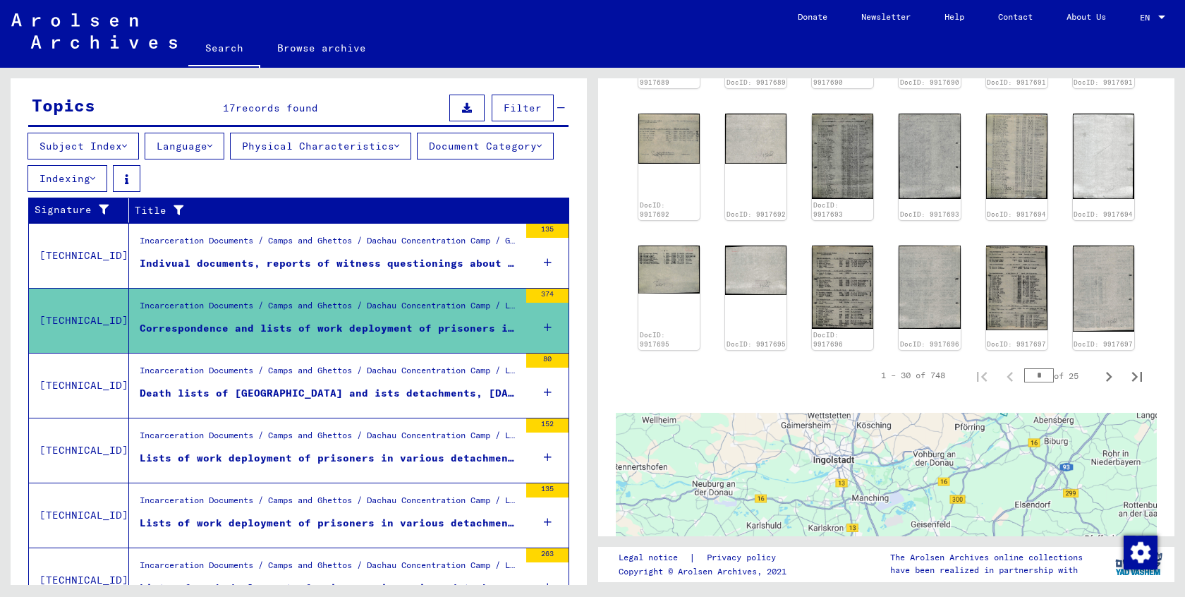
scroll to position [411, 0]
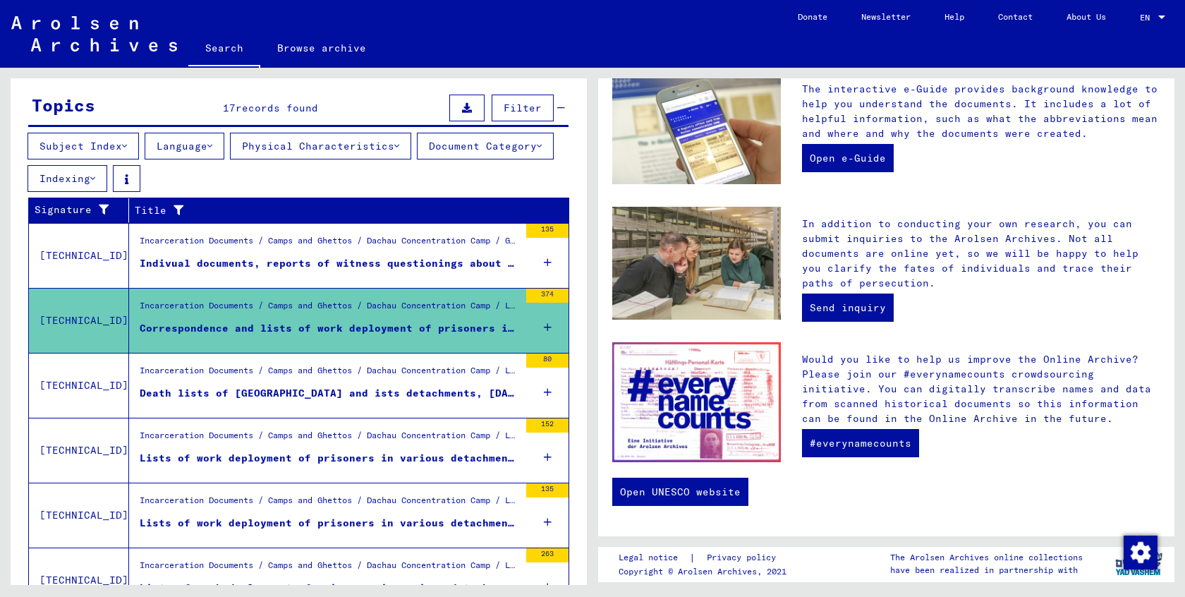
click at [497, 148] on button "Document Category" at bounding box center [485, 146] width 137 height 27
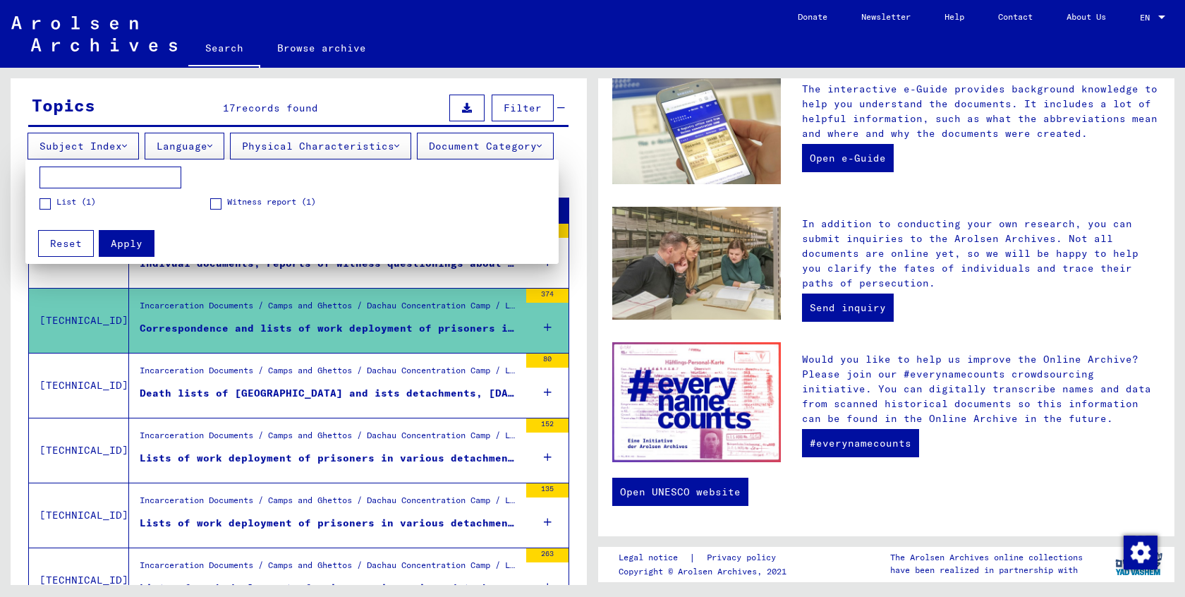
click at [111, 181] on input at bounding box center [110, 177] width 142 height 23
type input "******"
click at [114, 242] on span "Apply" at bounding box center [127, 243] width 32 height 13
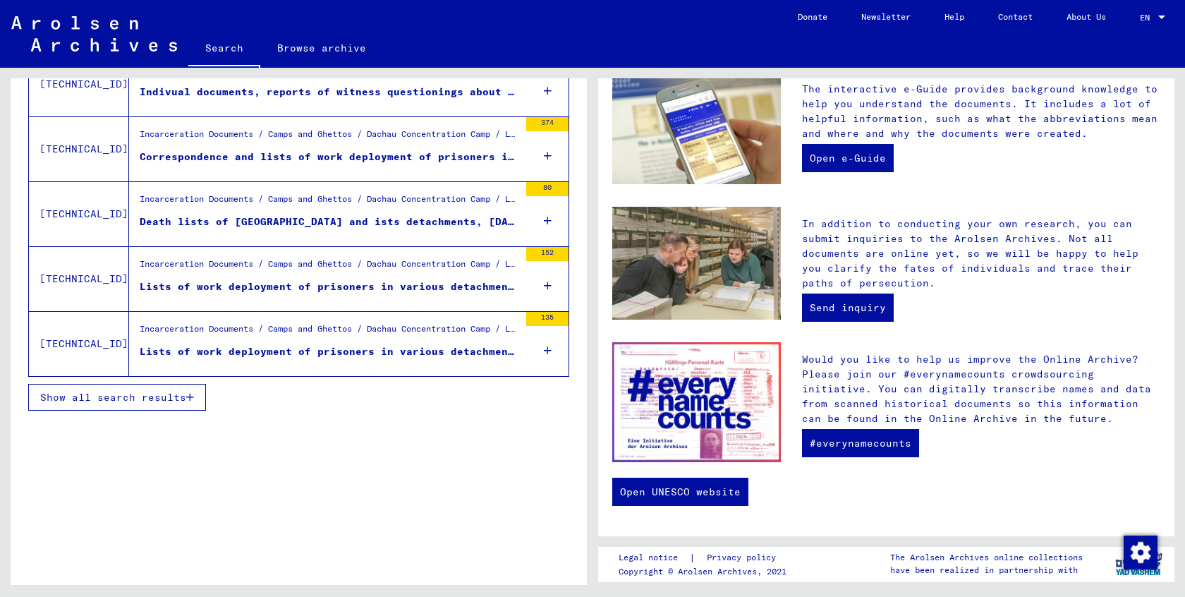
scroll to position [421, 0]
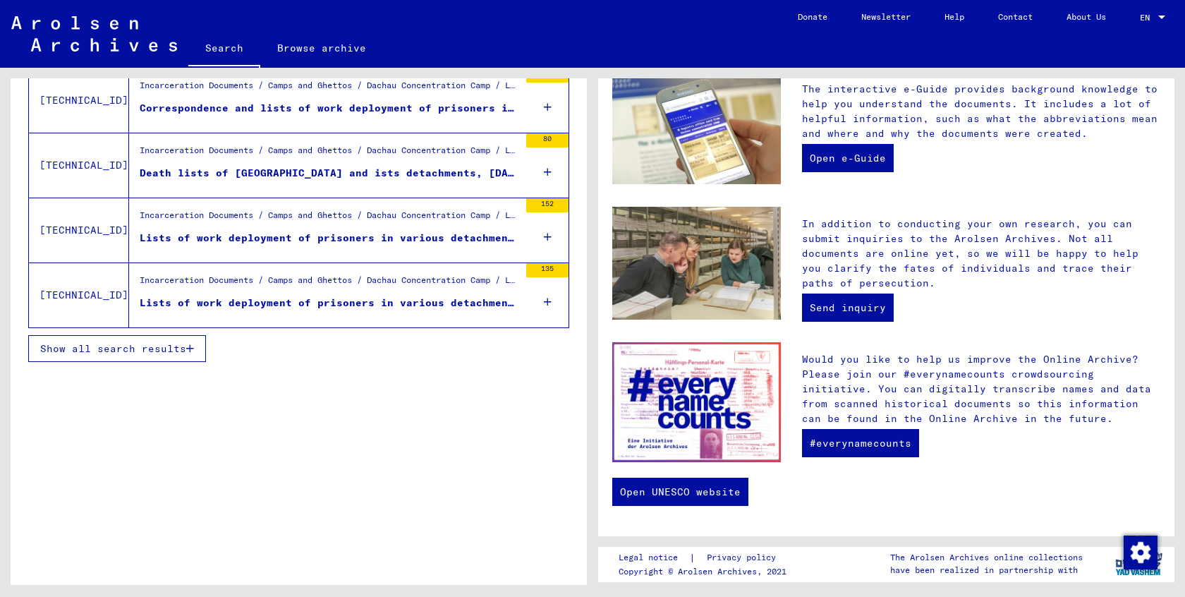
click at [134, 342] on span "Show all search results" at bounding box center [113, 348] width 146 height 13
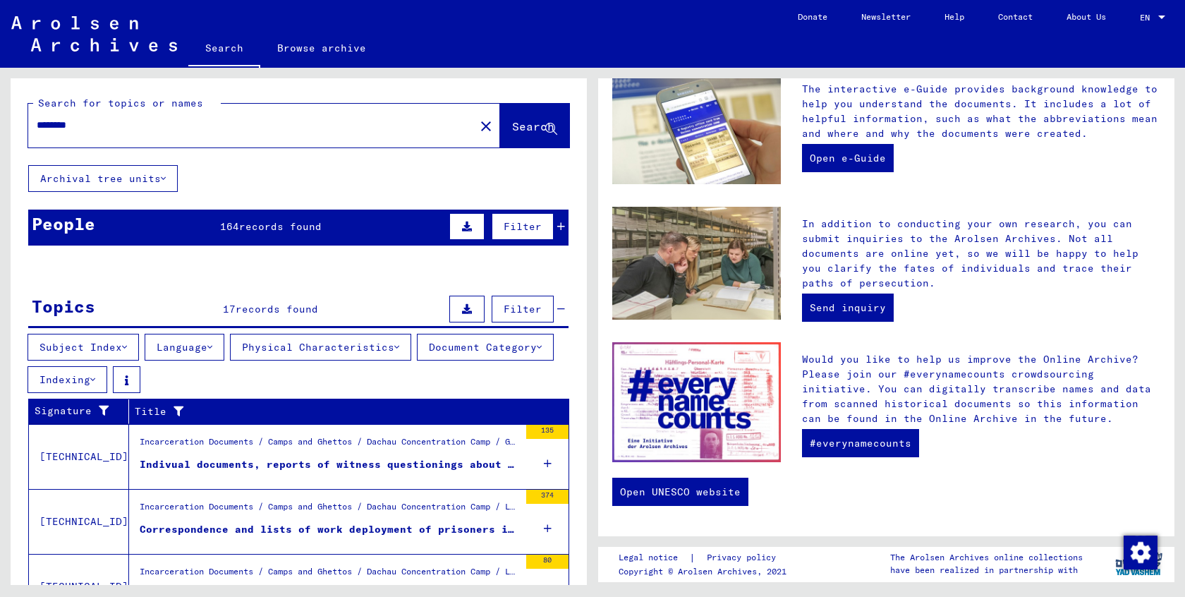
scroll to position [0, 0]
click at [131, 132] on input "********" at bounding box center [247, 125] width 421 height 15
type input "*"
click at [264, 139] on div at bounding box center [242, 125] width 429 height 32
click at [197, 125] on input "text" at bounding box center [247, 125] width 421 height 15
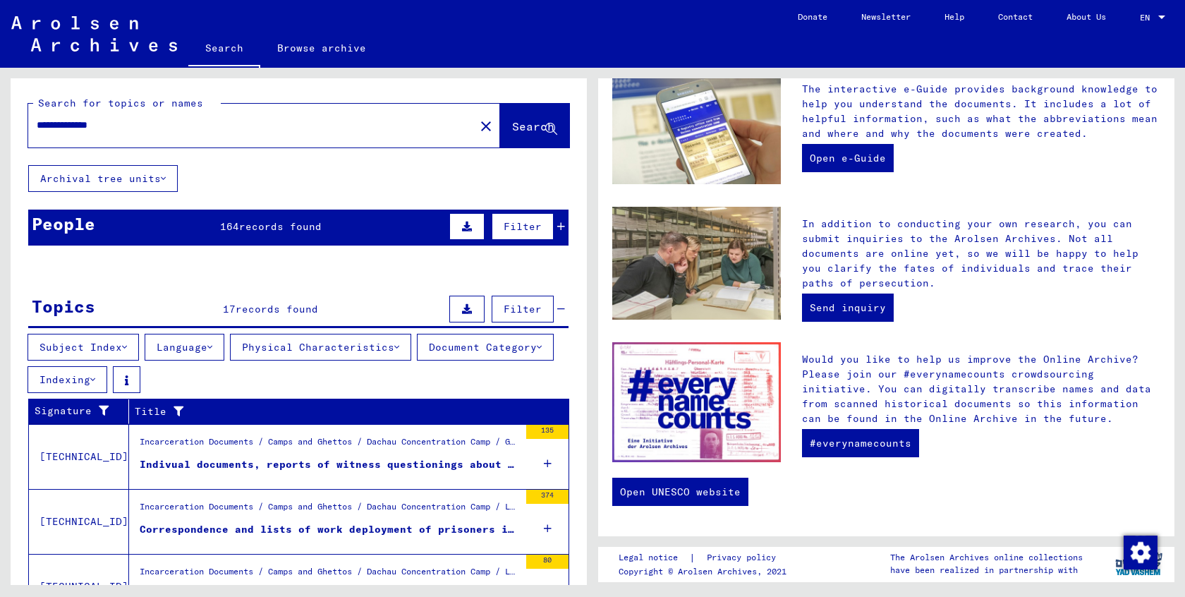
type input "**********"
click at [500, 118] on button "Search" at bounding box center [534, 126] width 69 height 44
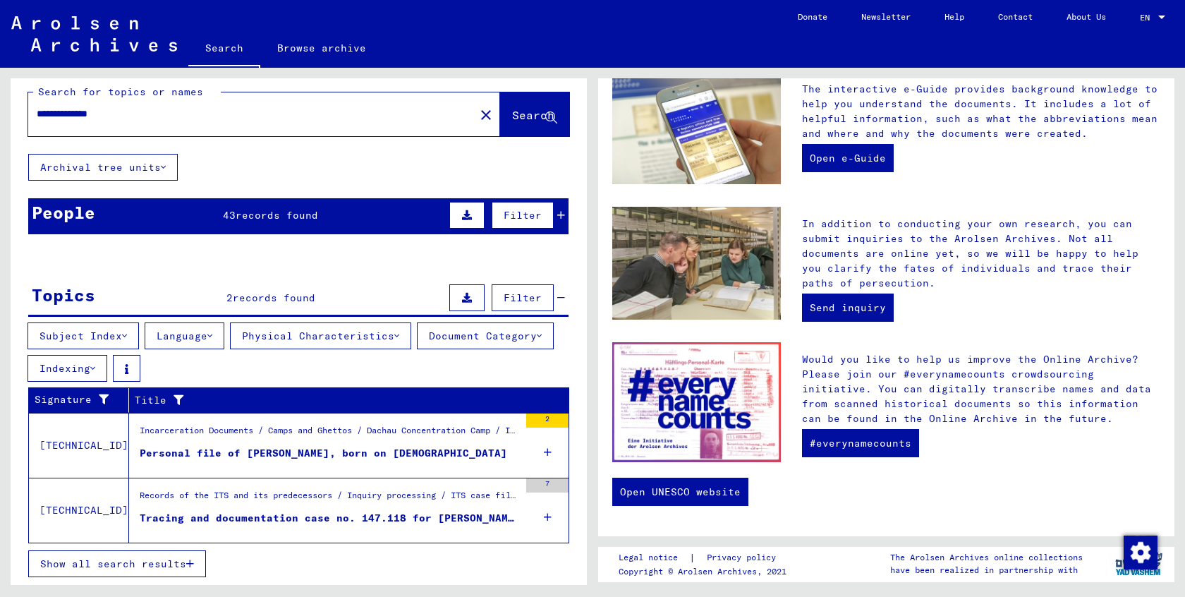
scroll to position [11, 0]
click at [372, 454] on div "Personal file of [PERSON_NAME], born on [DEMOGRAPHIC_DATA]" at bounding box center [323, 453] width 367 height 15
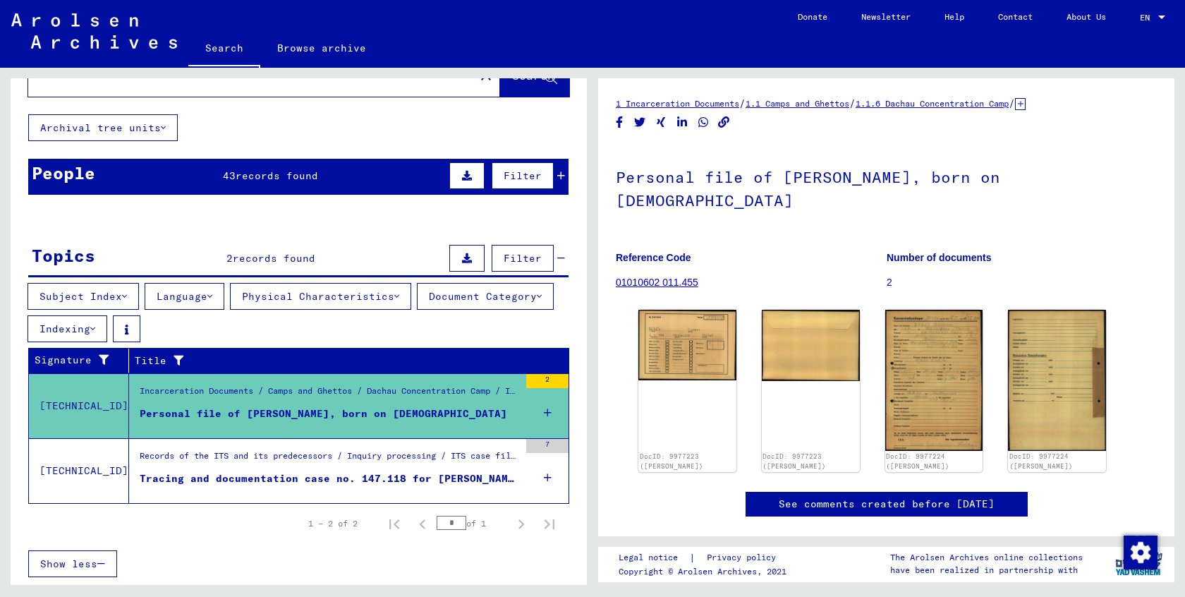
scroll to position [51, 0]
drag, startPoint x: 601, startPoint y: 236, endPoint x: 915, endPoint y: 263, distance: 315.0
click at [915, 263] on yv-its-full-details "1 Incarceration Documents / 1.1 Camps and Ghettos / 1.1.6 Dachau Concentration …" at bounding box center [886, 320] width 576 height 449
copy div "Reference Code 01010602 011.455 Number of documents 2"
click at [609, 229] on yv-its-full-details "1 Incarceration Documents / 1.1 Camps and Ghettos / 1.1.6 Dachau Concentration …" at bounding box center [886, 320] width 576 height 449
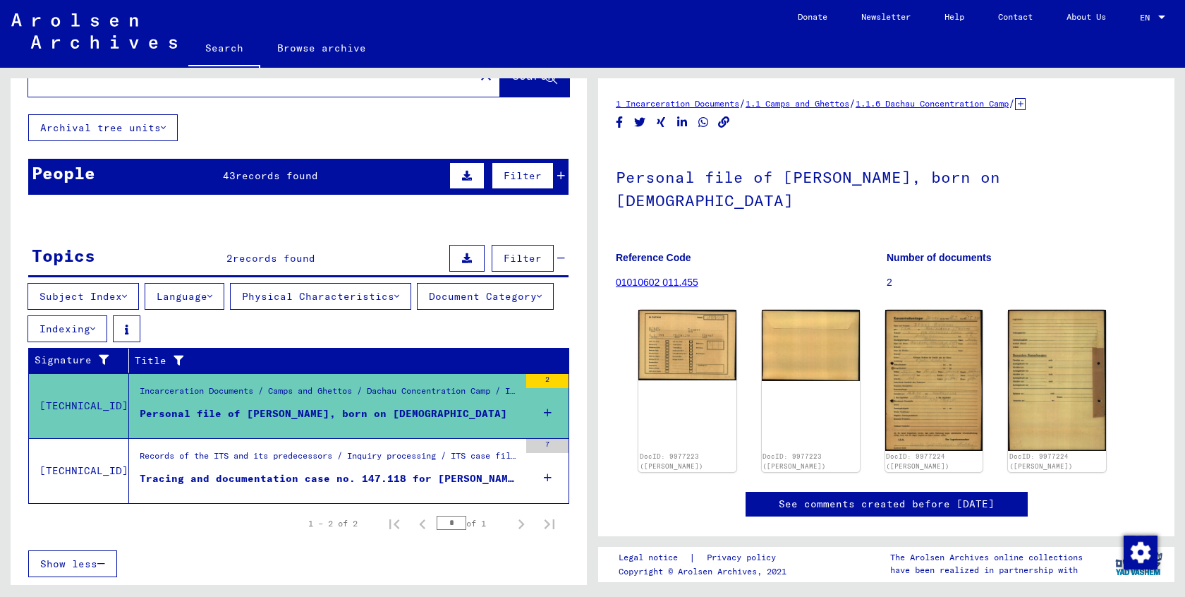
drag, startPoint x: 616, startPoint y: 233, endPoint x: 700, endPoint y: 259, distance: 87.9
click at [700, 259] on figure "Reference Code 01010602 011.455" at bounding box center [751, 271] width 270 height 63
copy figure "Reference Code 01010602 011.455"
